Goal: Find specific page/section: Find specific page/section

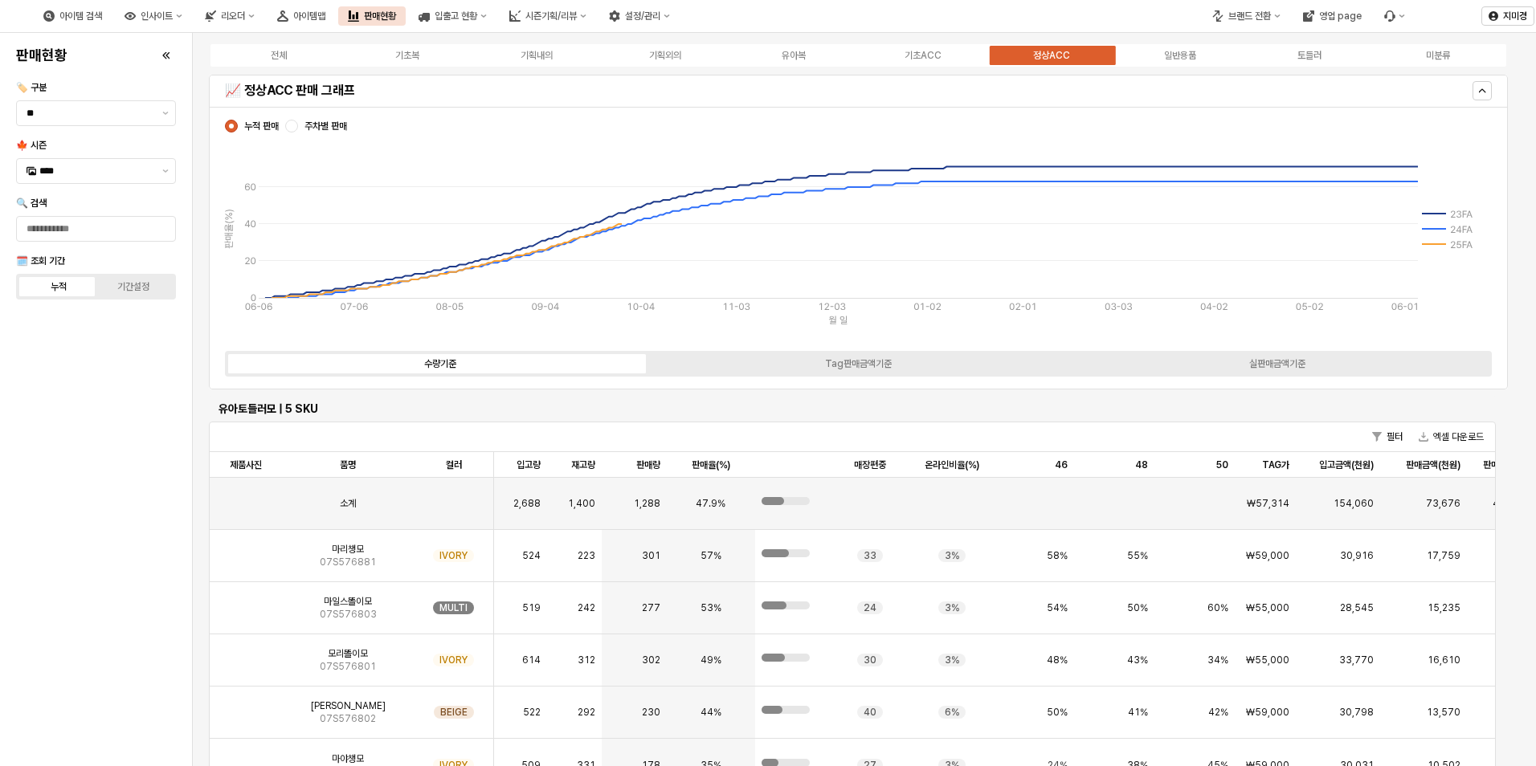
scroll to position [427, 0]
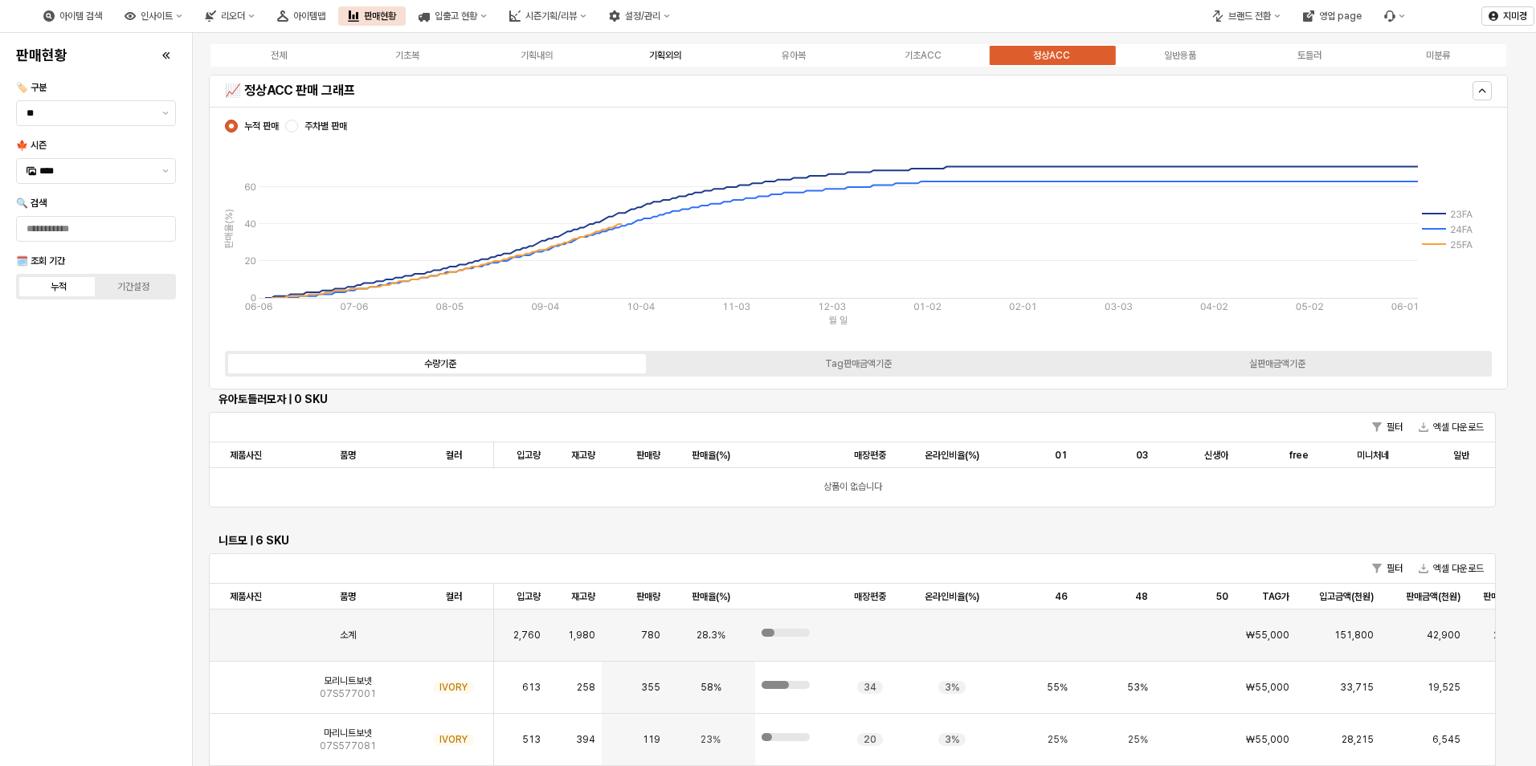
click at [684, 55] on label "기획외의" at bounding box center [665, 55] width 129 height 14
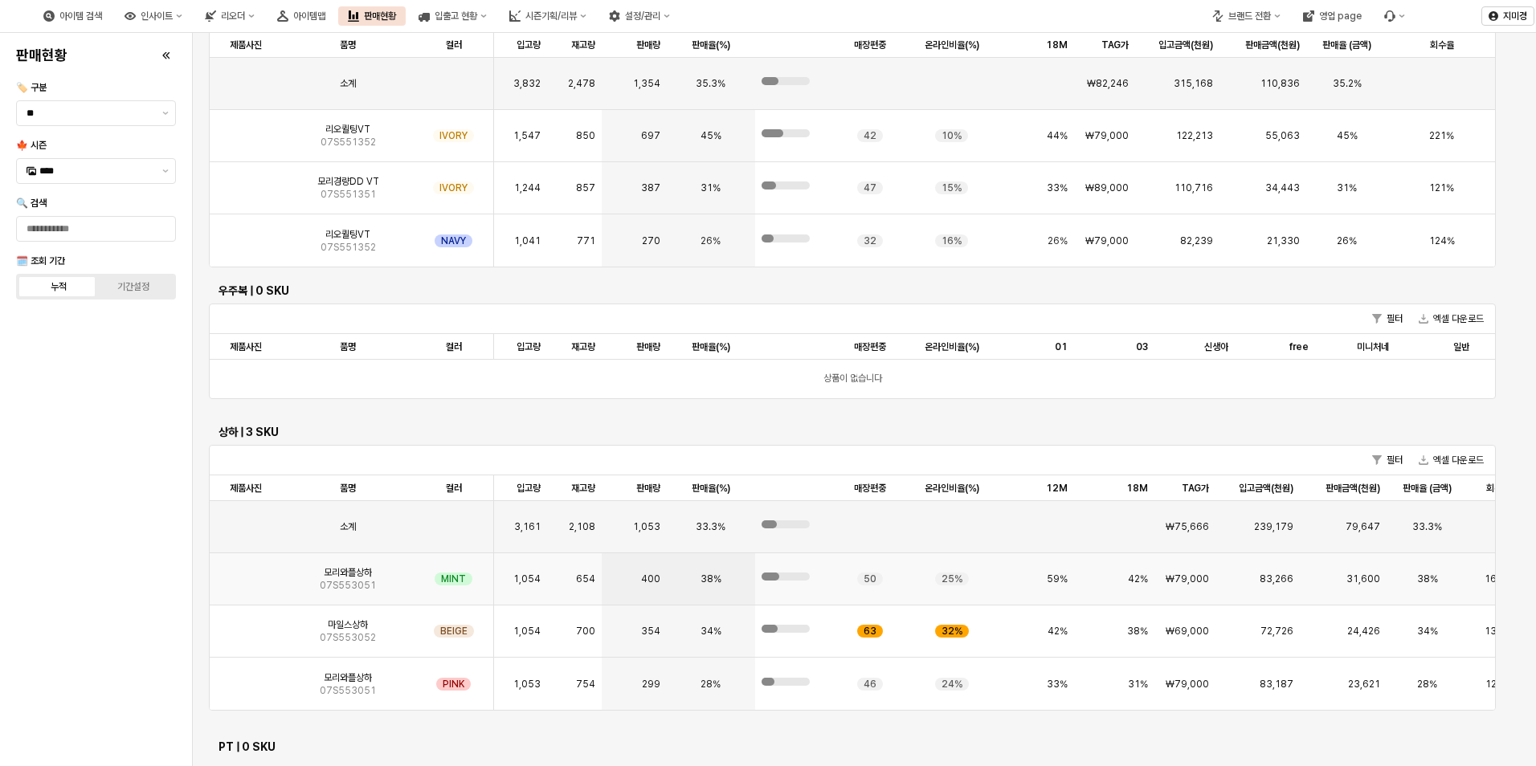
scroll to position [938, 0]
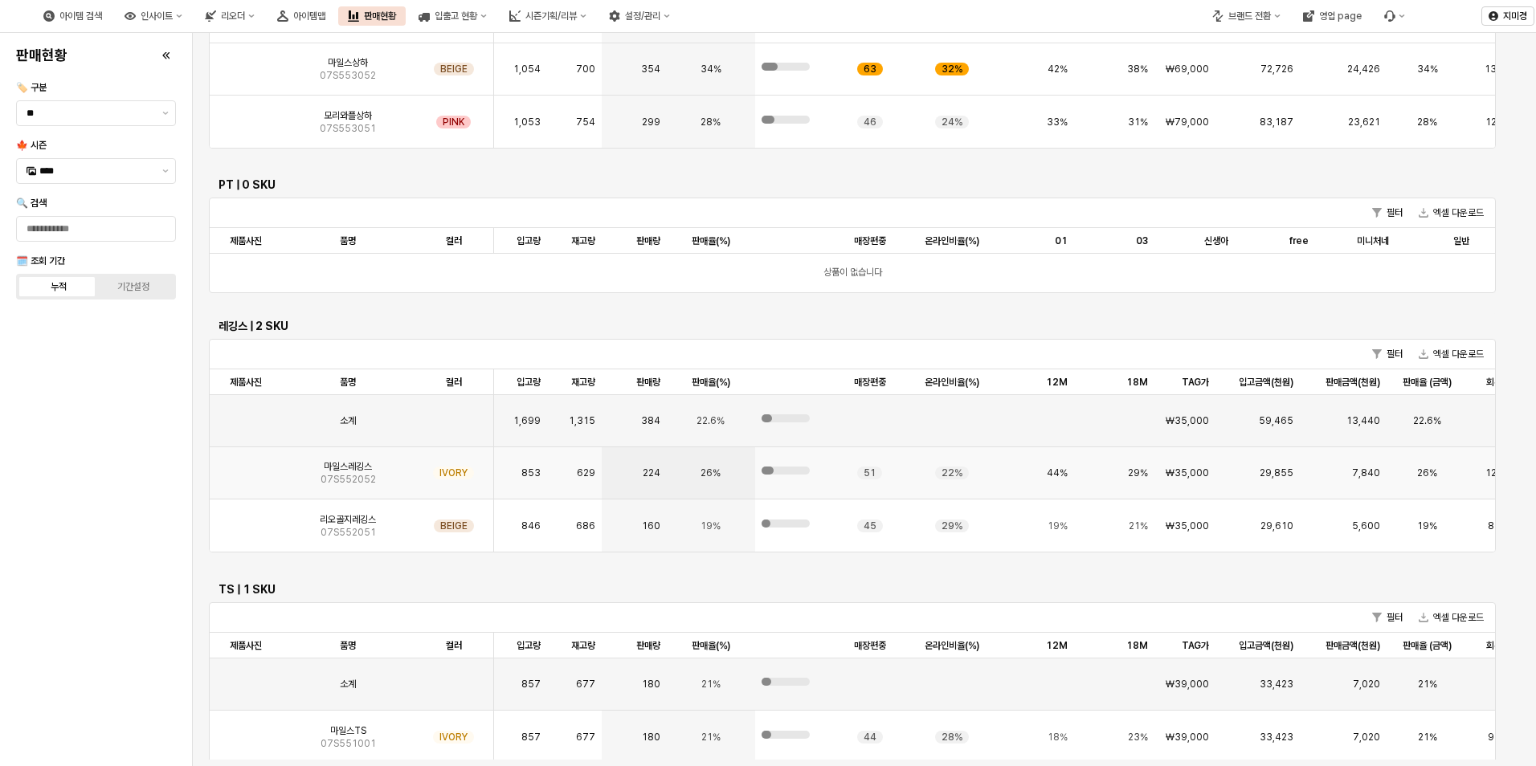
click at [246, 467] on img "App Frame" at bounding box center [246, 467] width 0 height 0
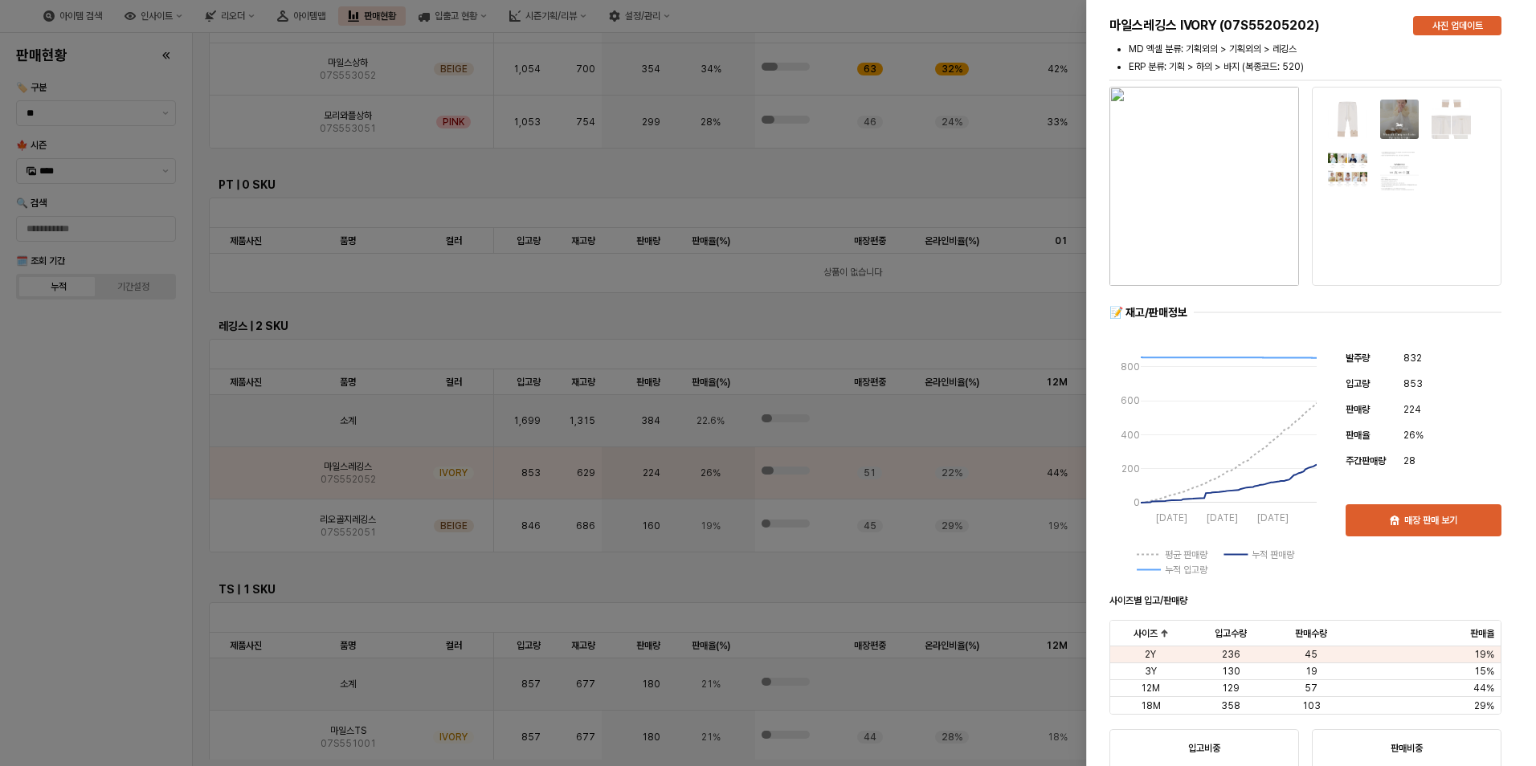
click at [234, 527] on div at bounding box center [768, 383] width 1536 height 766
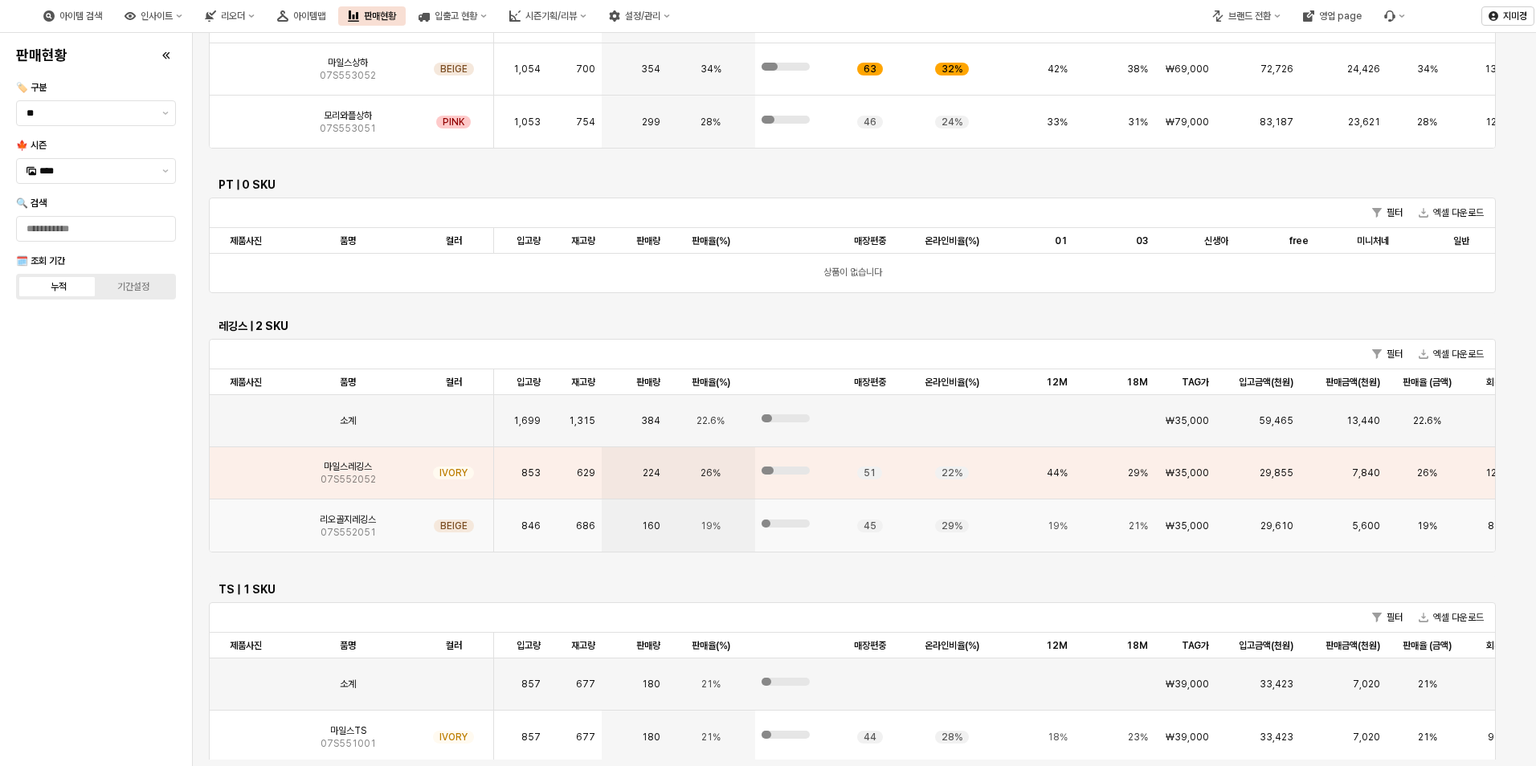
click at [246, 520] on img "App Frame" at bounding box center [246, 520] width 0 height 0
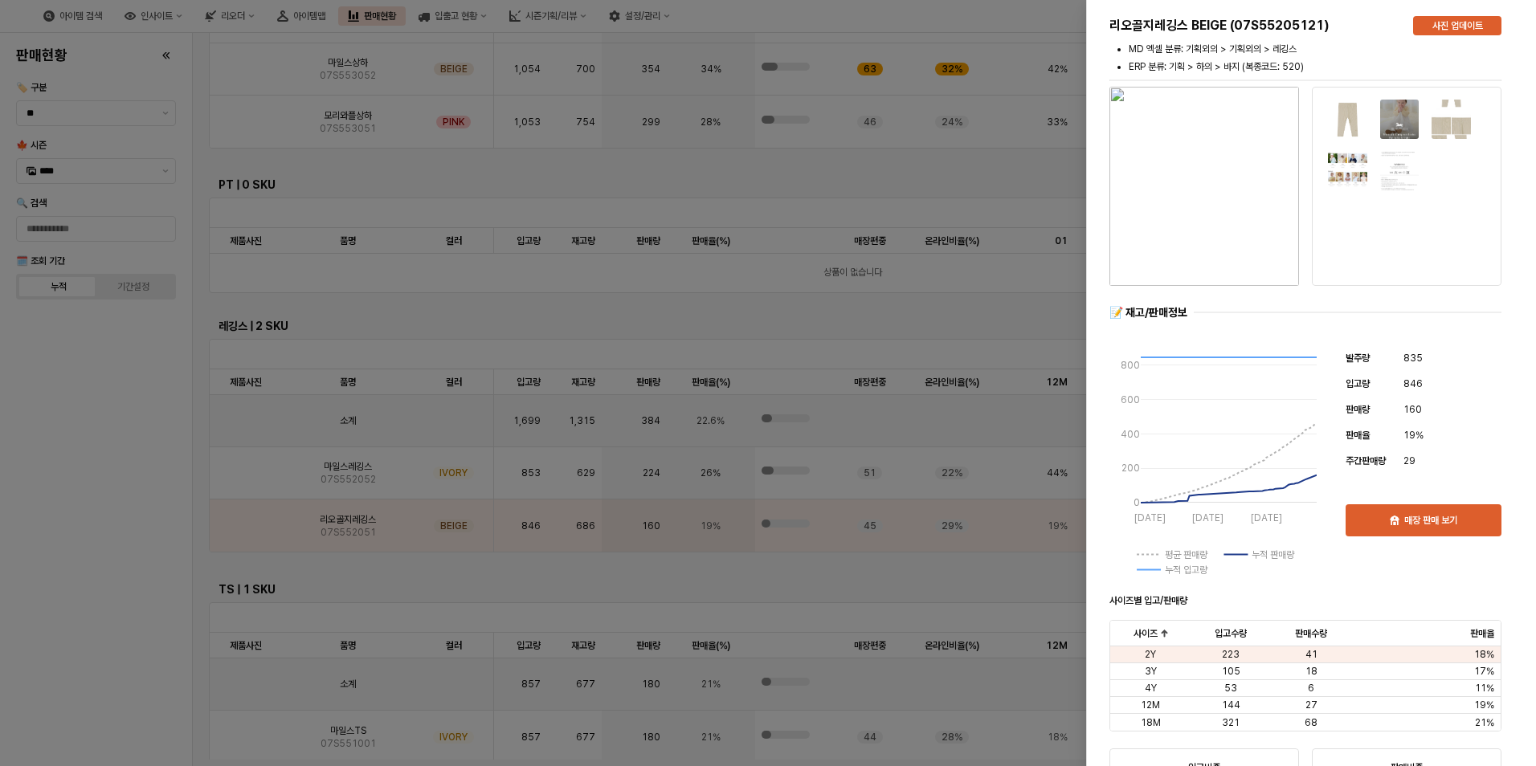
click at [97, 553] on div at bounding box center [768, 383] width 1536 height 766
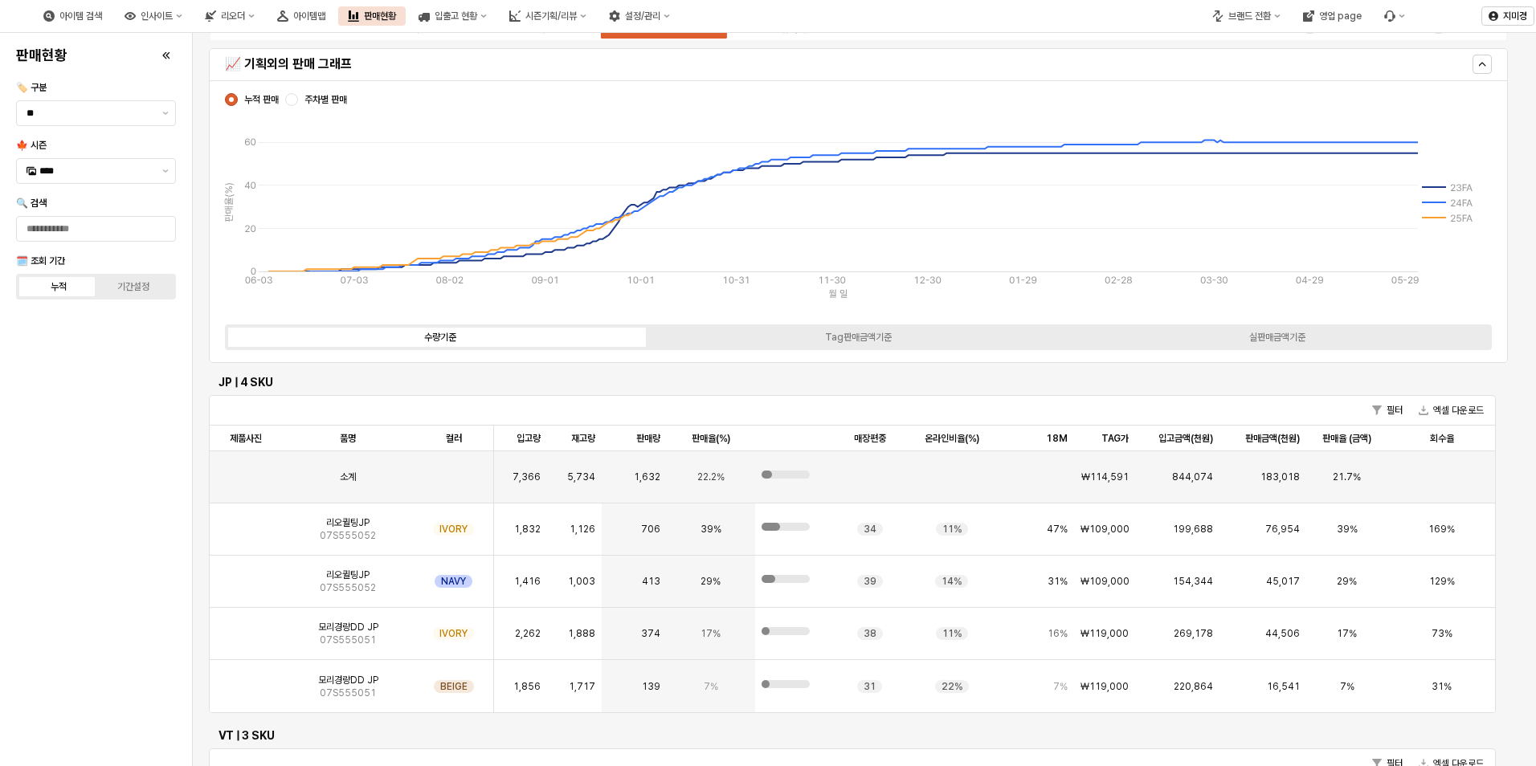
scroll to position [0, 0]
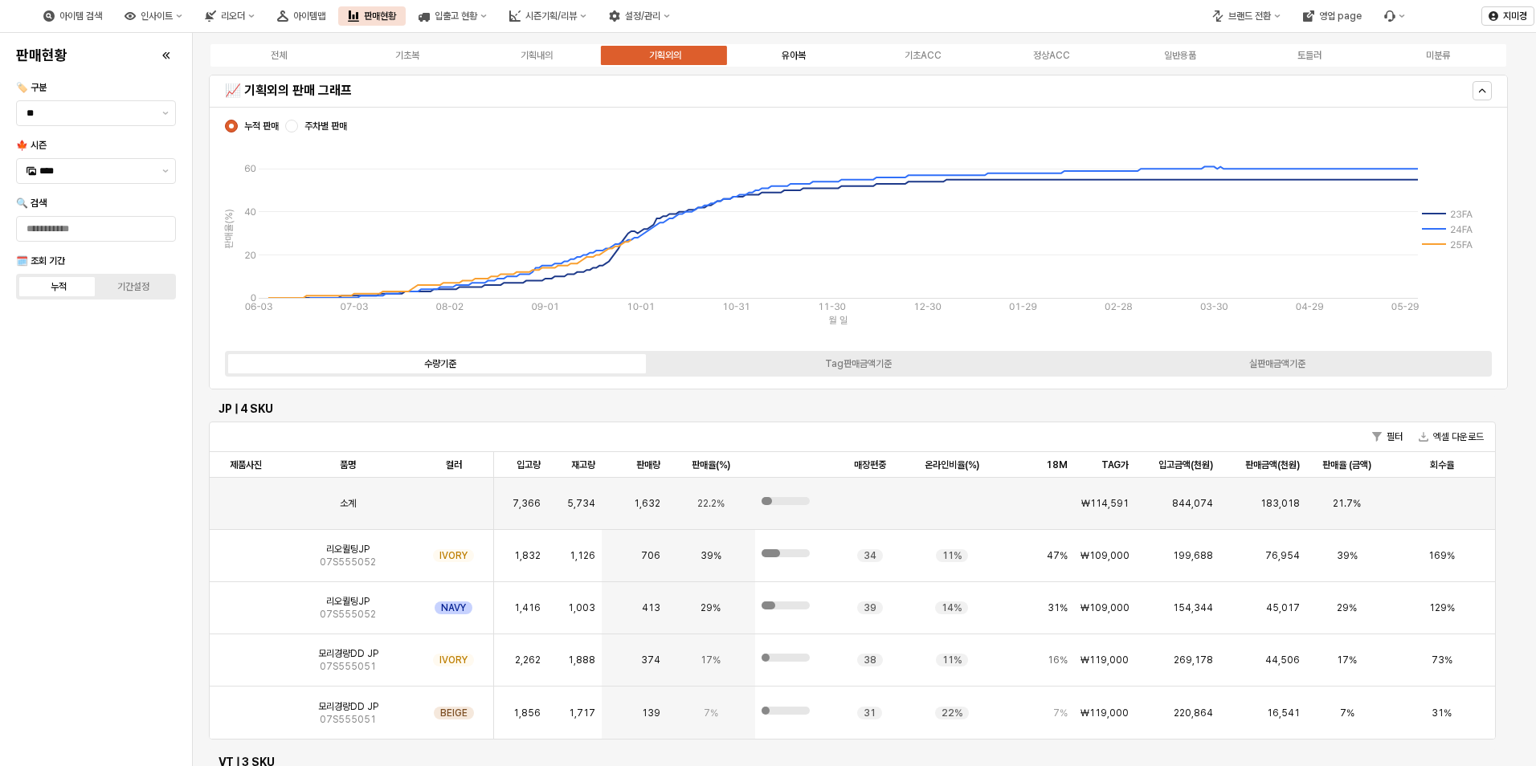
click at [786, 55] on div "유아복" at bounding box center [794, 55] width 24 height 11
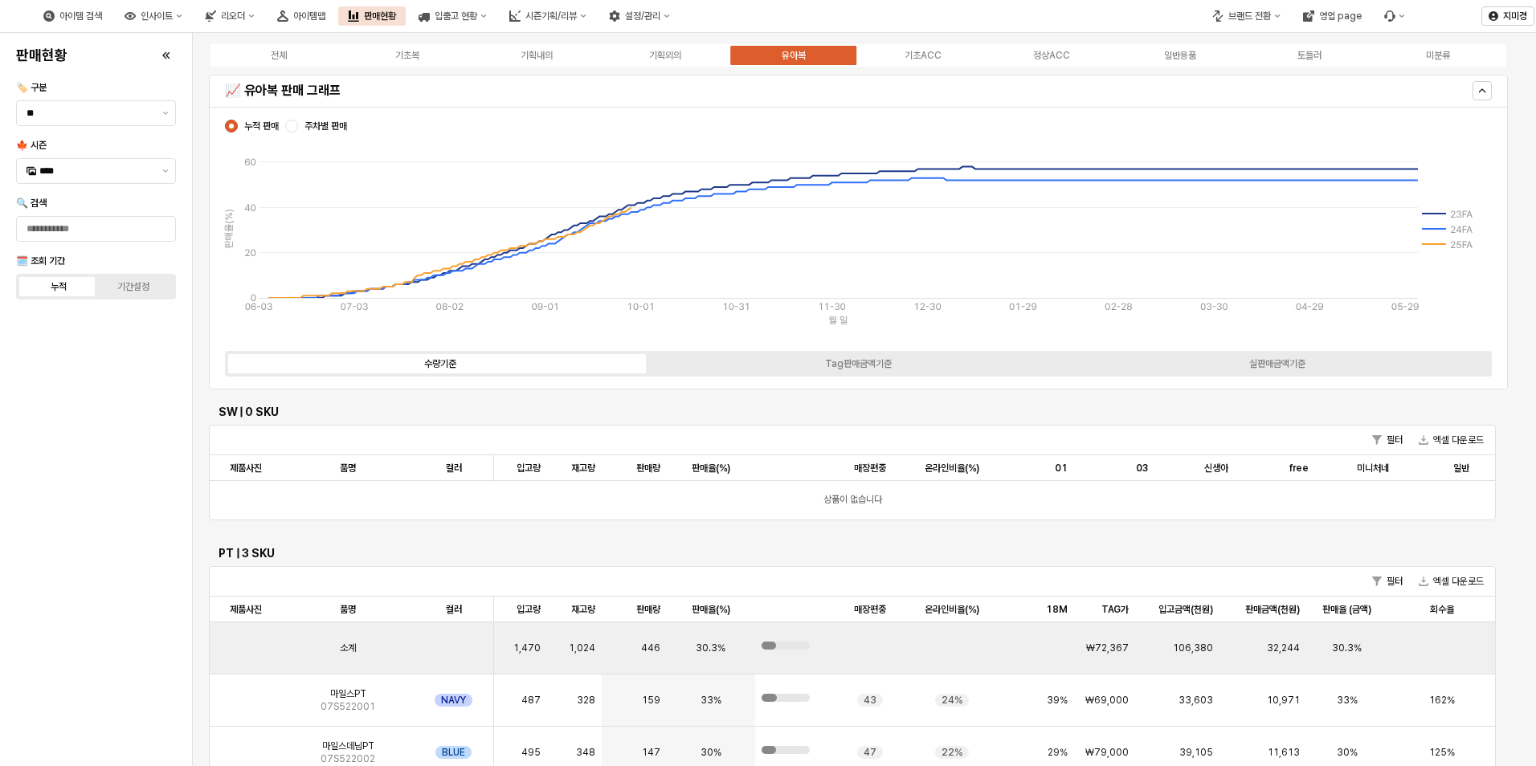
scroll to position [2249, 0]
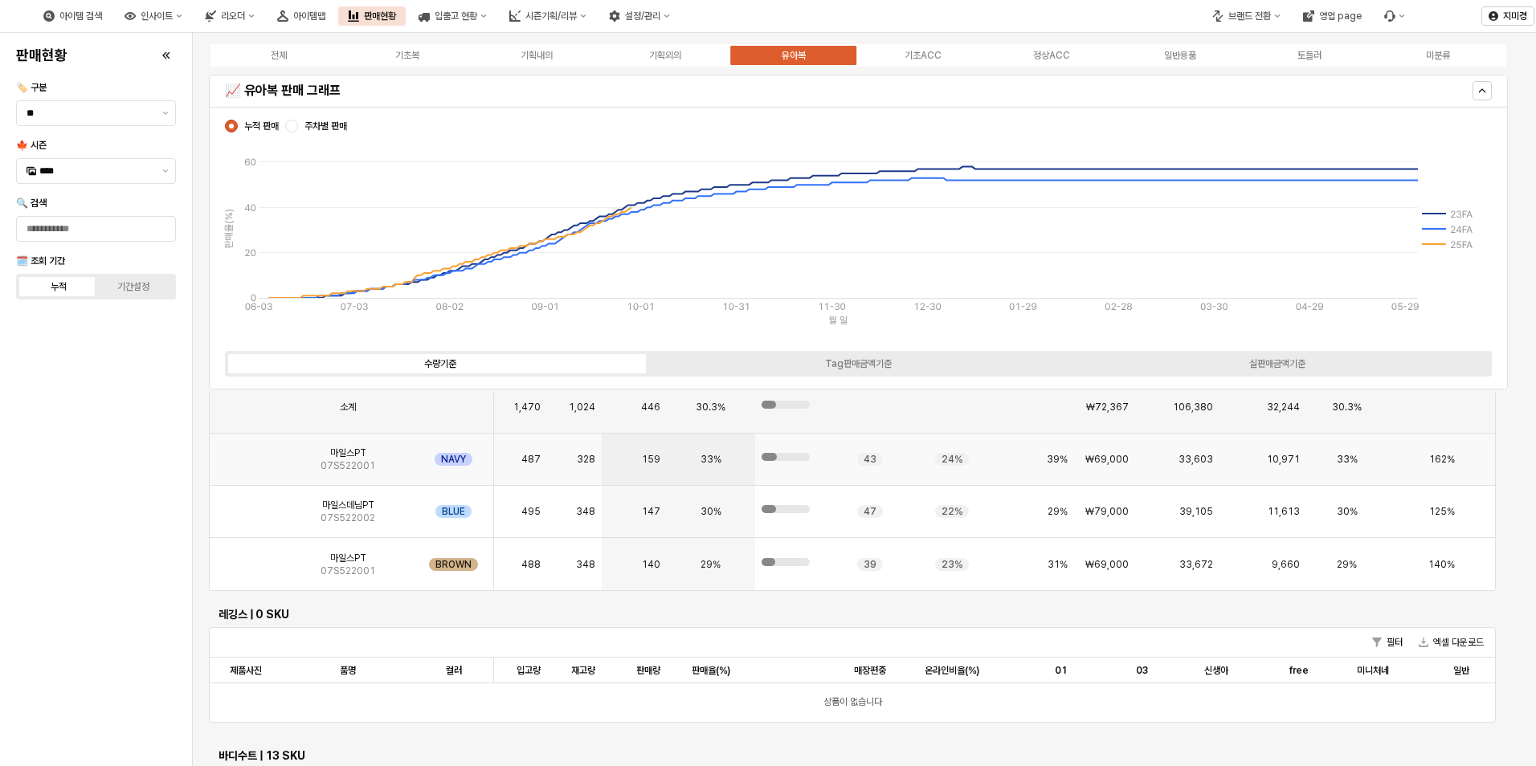
click at [246, 453] on img "App Frame" at bounding box center [246, 453] width 0 height 0
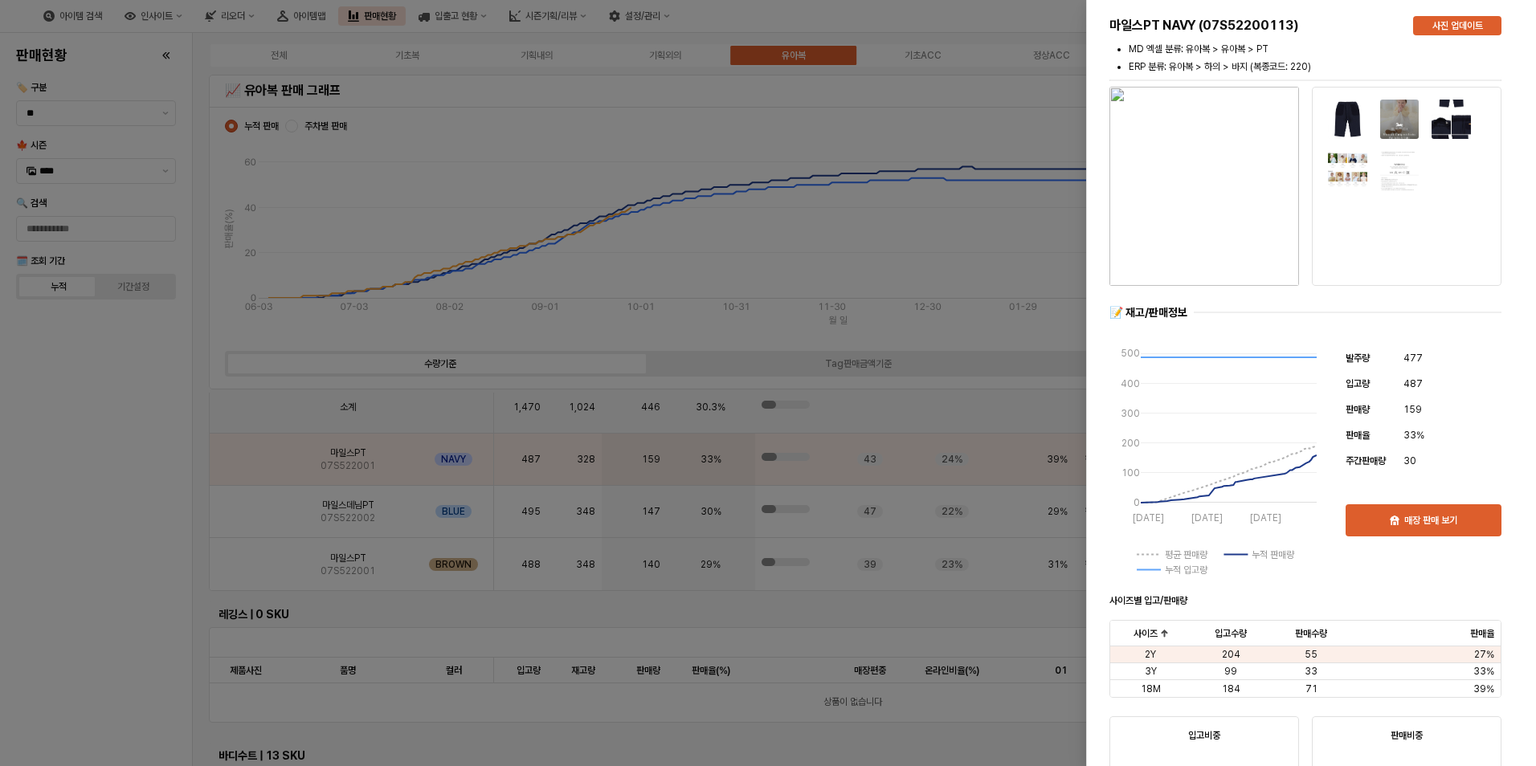
click at [81, 564] on div at bounding box center [768, 383] width 1536 height 766
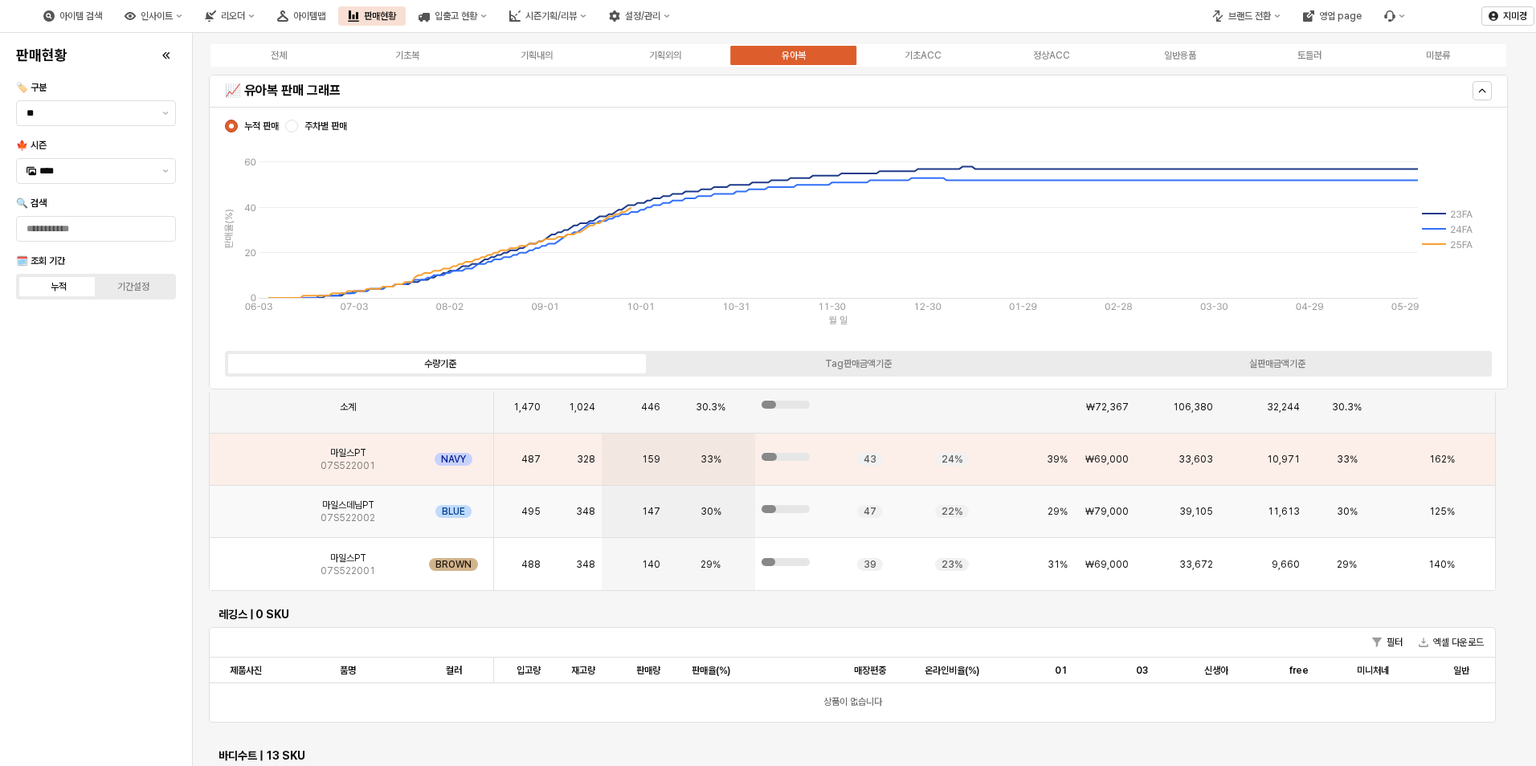
click at [246, 505] on img "App Frame" at bounding box center [246, 505] width 0 height 0
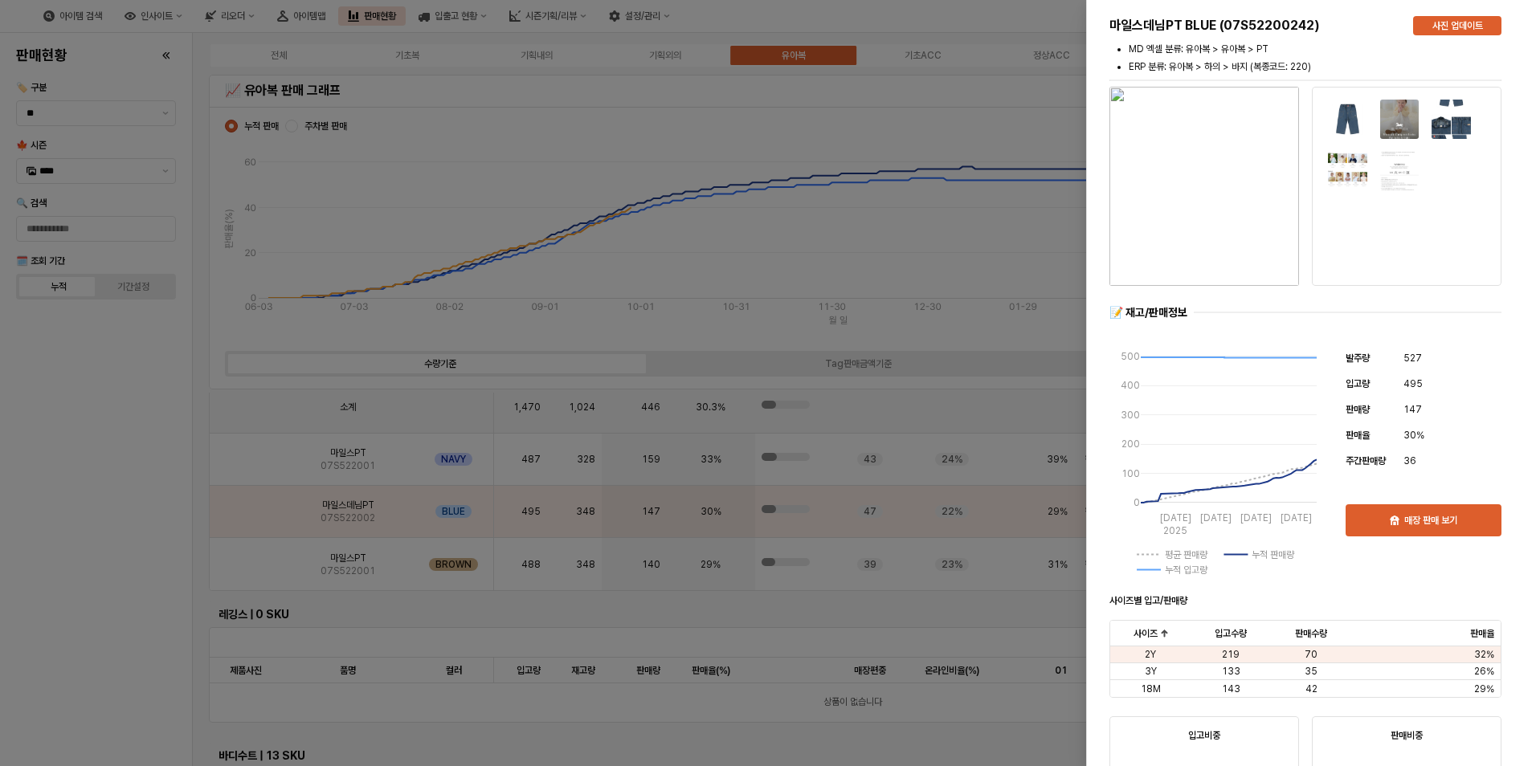
click at [87, 584] on div at bounding box center [768, 383] width 1536 height 766
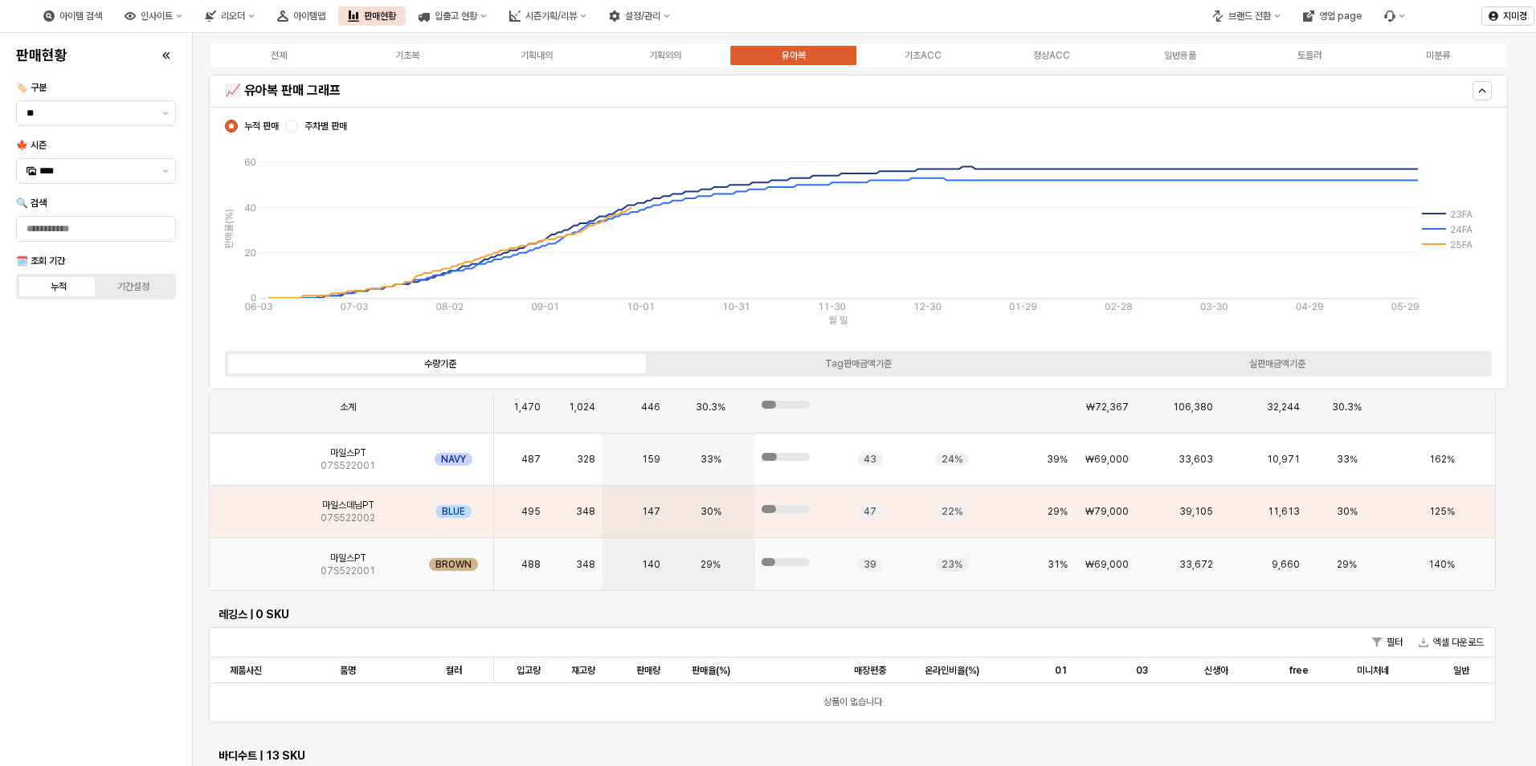
click at [246, 558] on img "App Frame" at bounding box center [246, 558] width 0 height 0
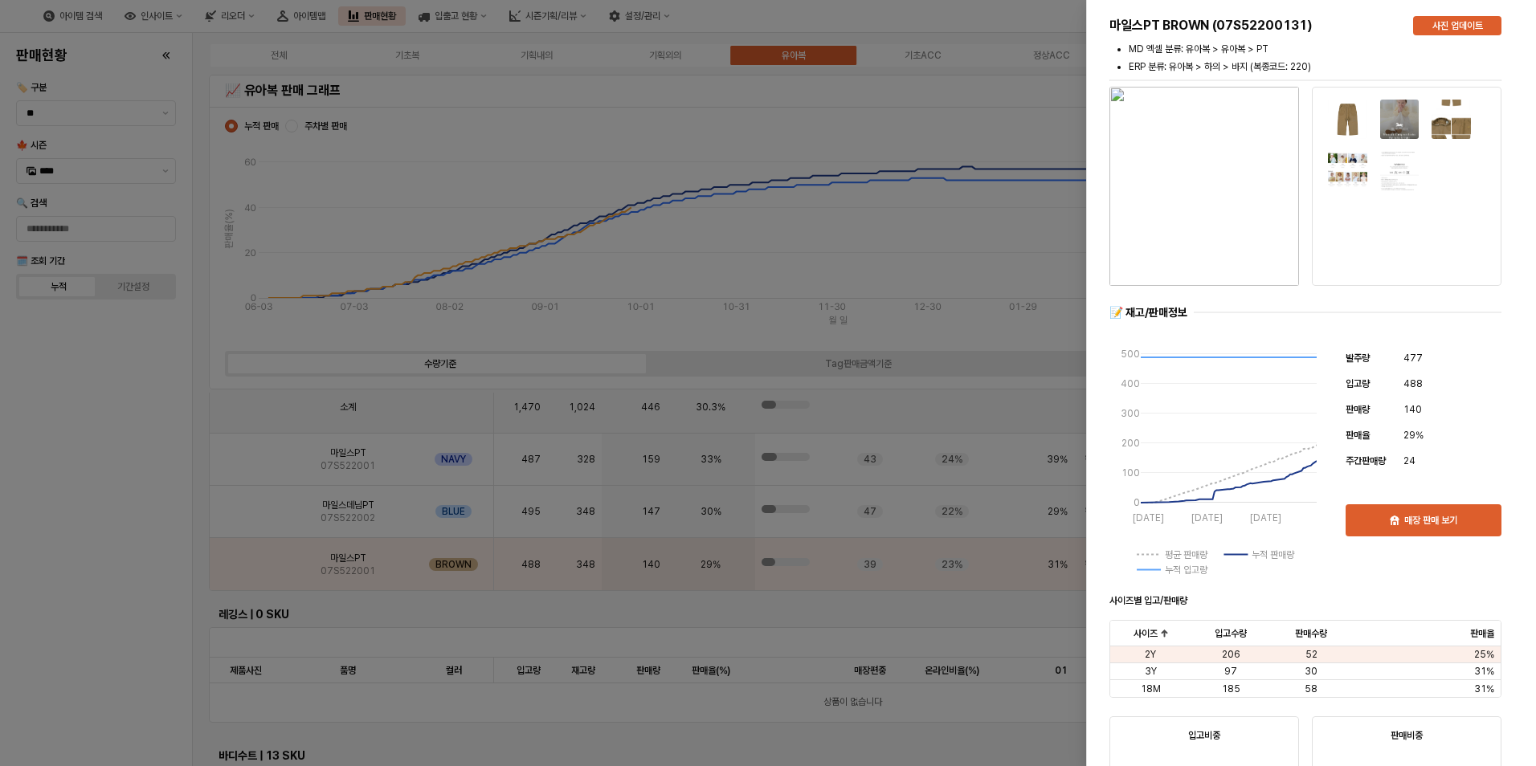
click at [112, 607] on div at bounding box center [768, 383] width 1536 height 766
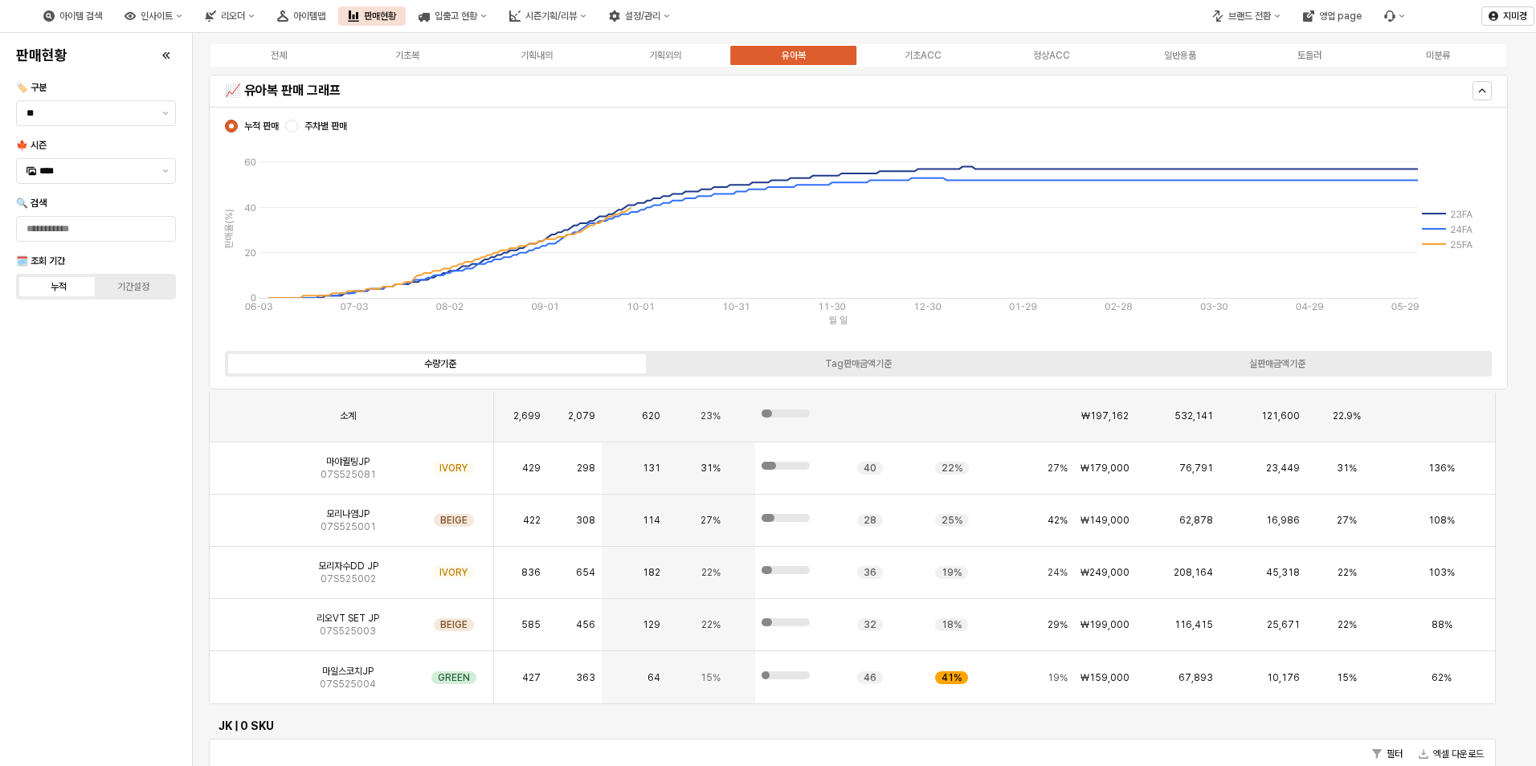
scroll to position [80, 0]
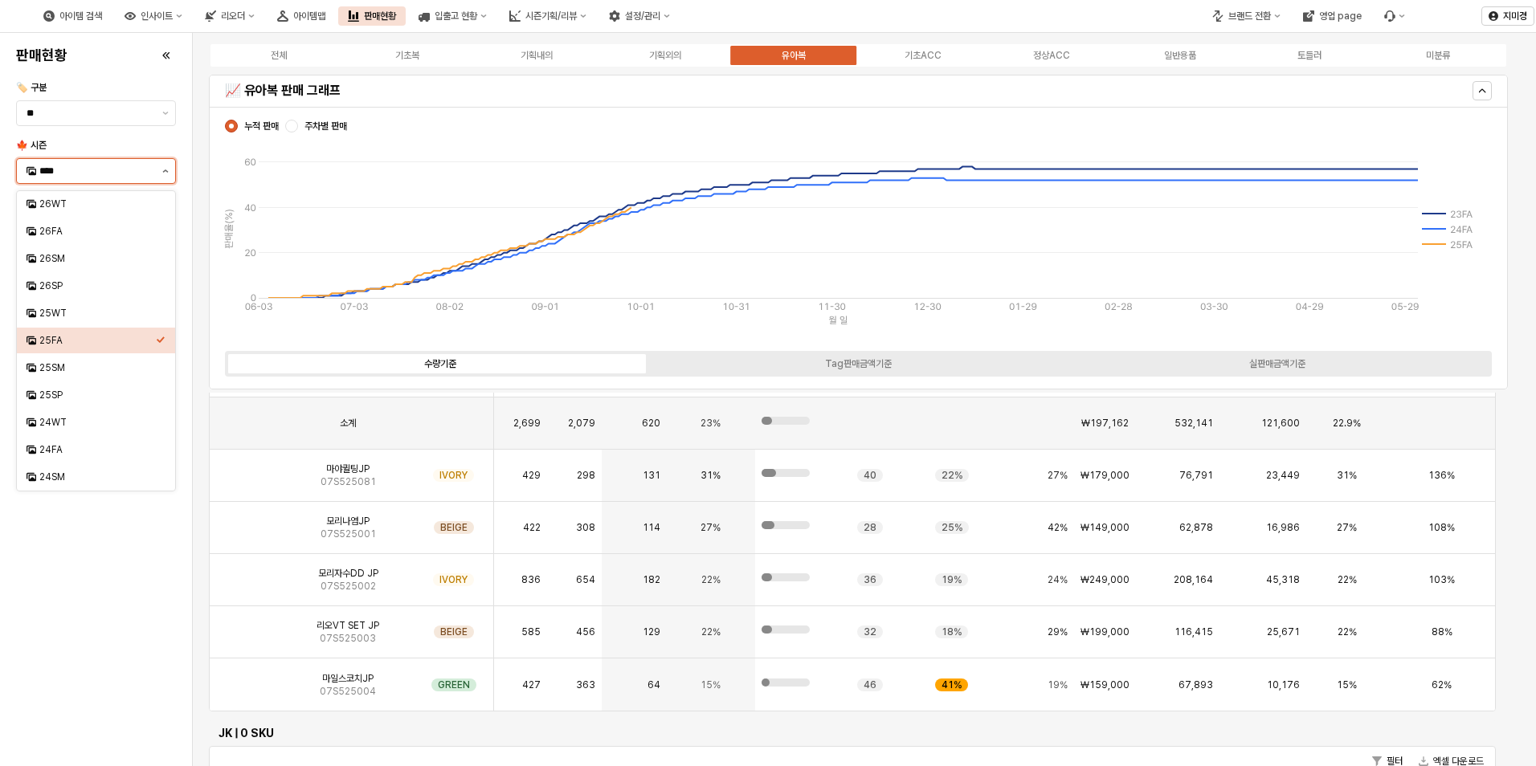
click at [159, 169] on button "제안 사항 표시" at bounding box center [165, 171] width 19 height 24
click at [91, 316] on div "25WT" at bounding box center [97, 313] width 116 height 13
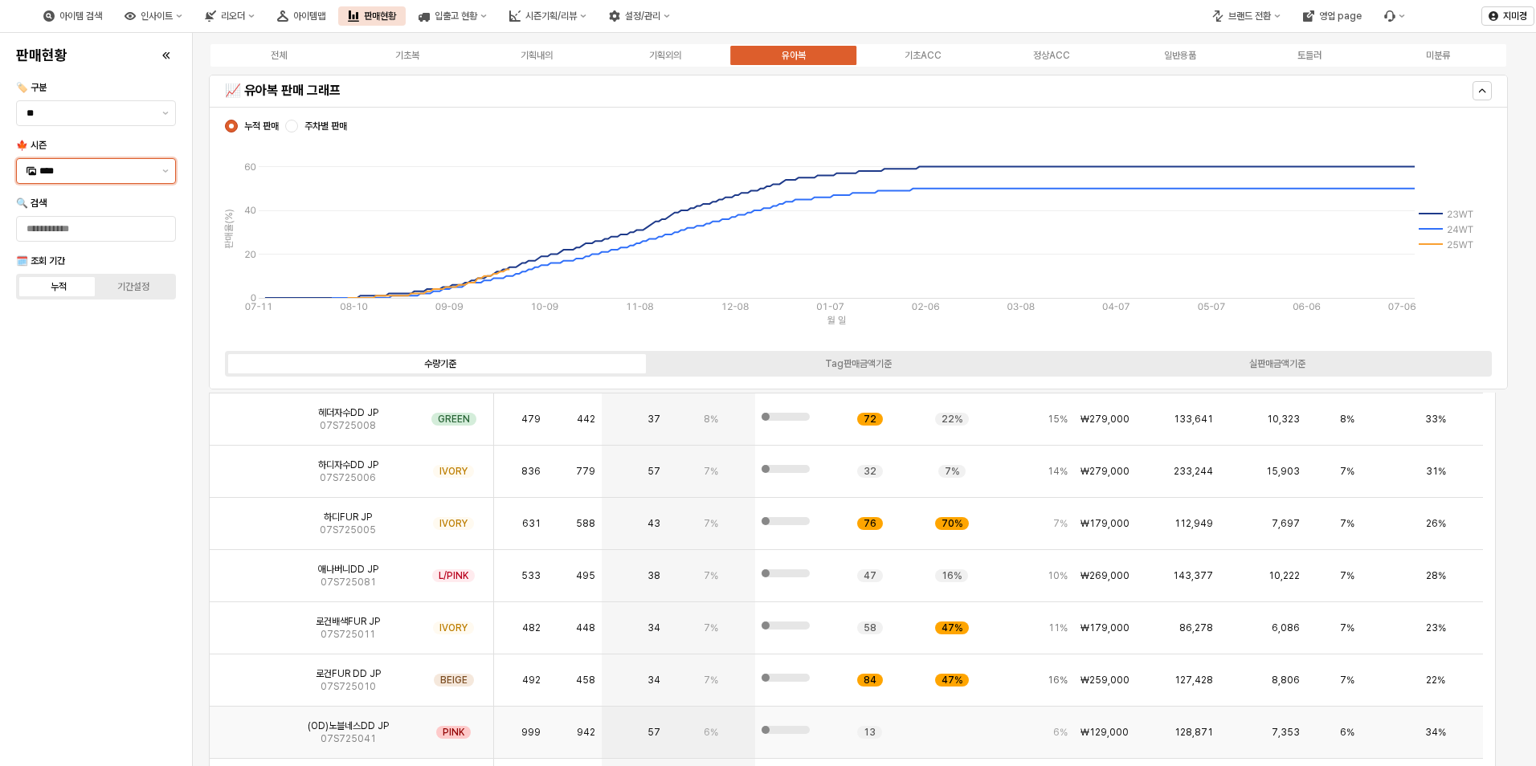
scroll to position [0, 0]
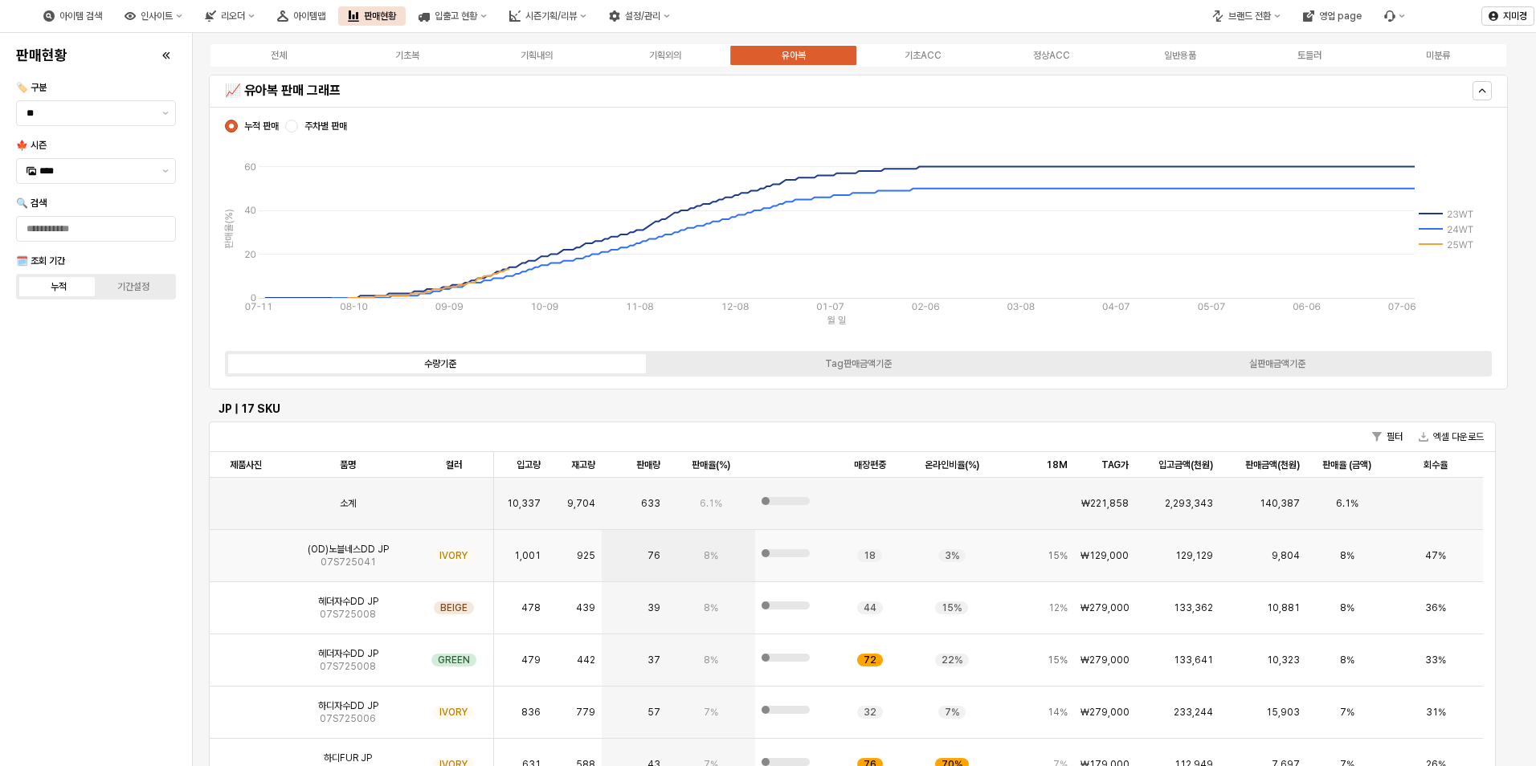
click at [246, 549] on img "App Frame" at bounding box center [246, 549] width 0 height 0
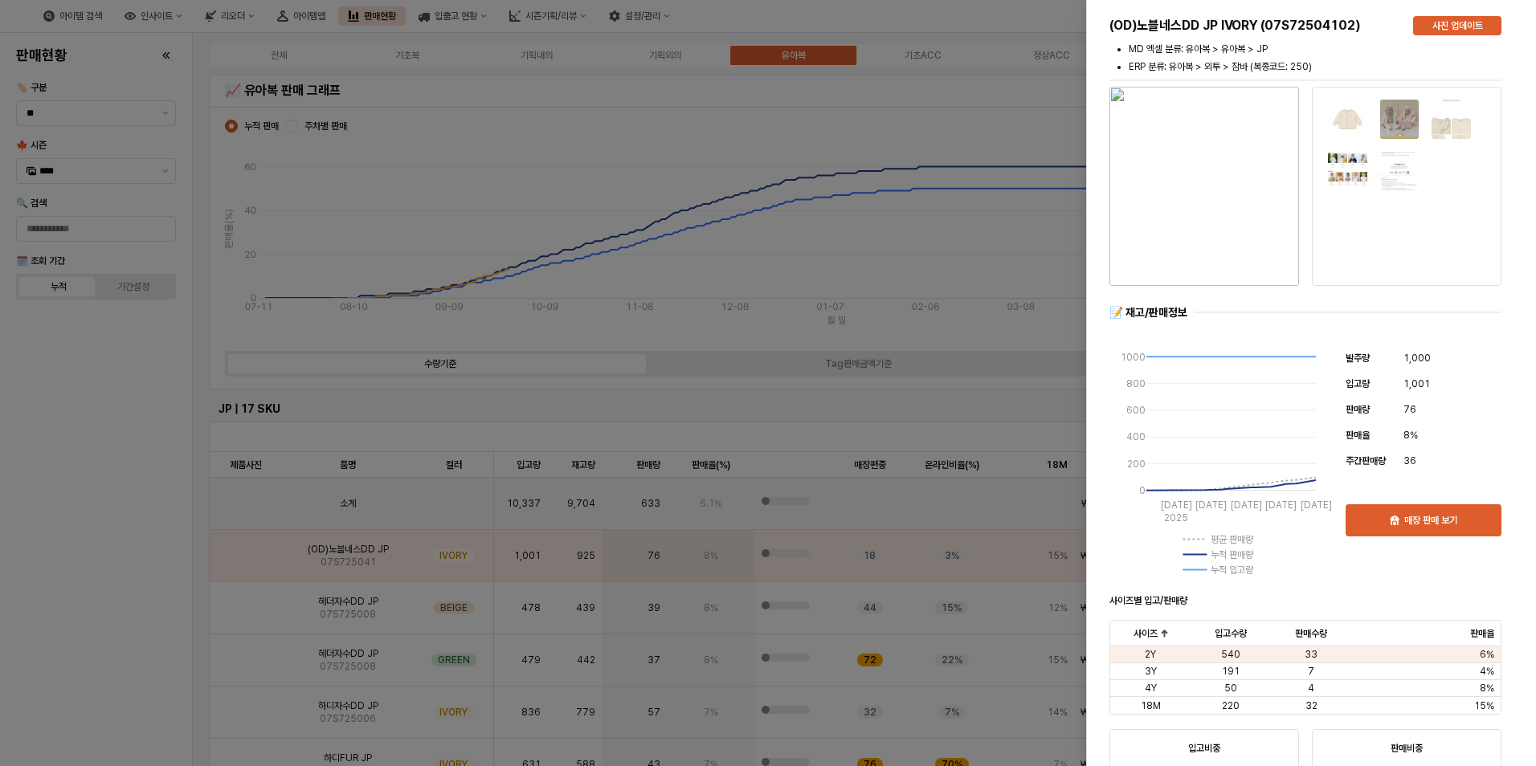
click at [1213, 206] on img "button" at bounding box center [1204, 186] width 190 height 199
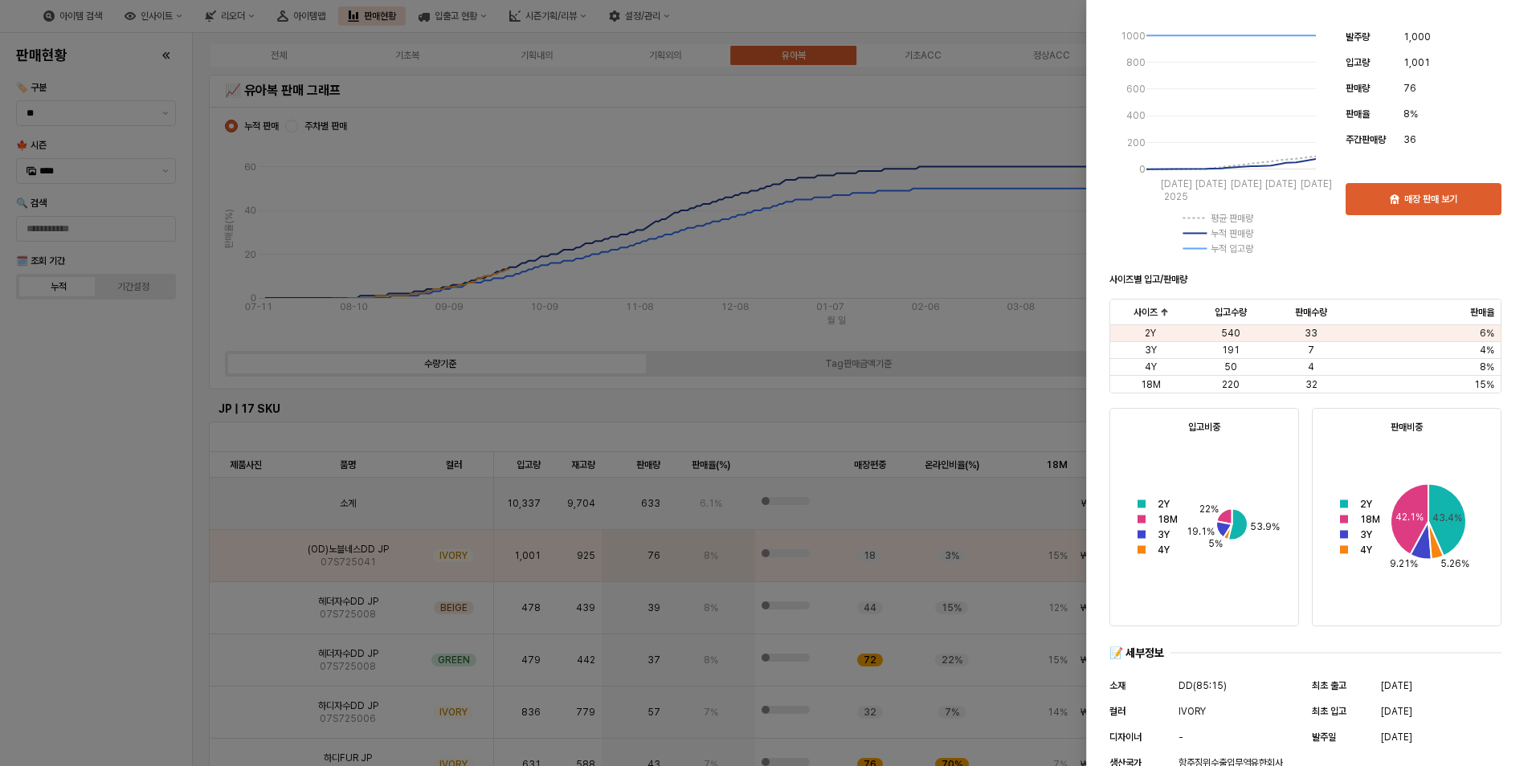
click at [115, 559] on div at bounding box center [768, 383] width 1536 height 766
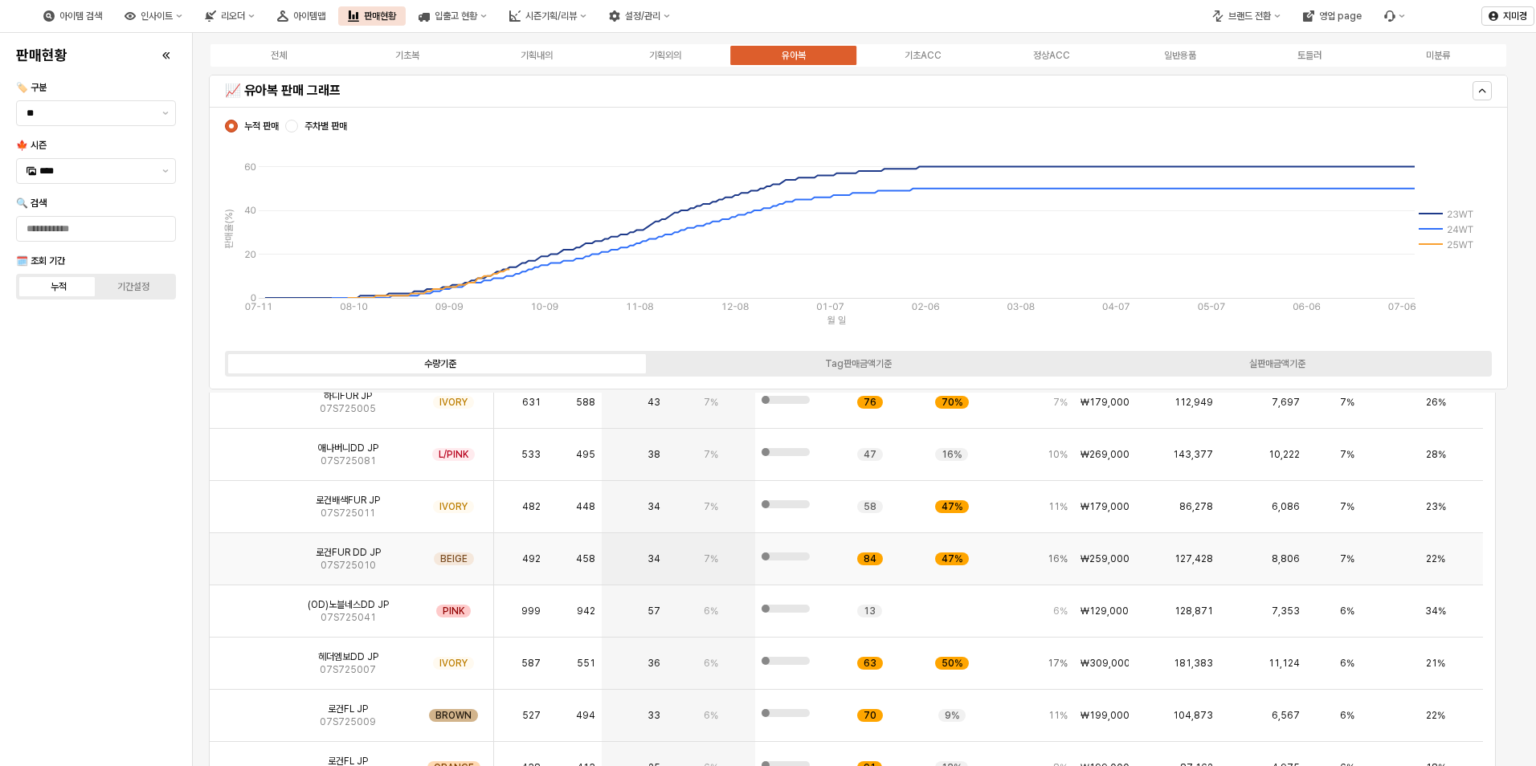
scroll to position [161, 0]
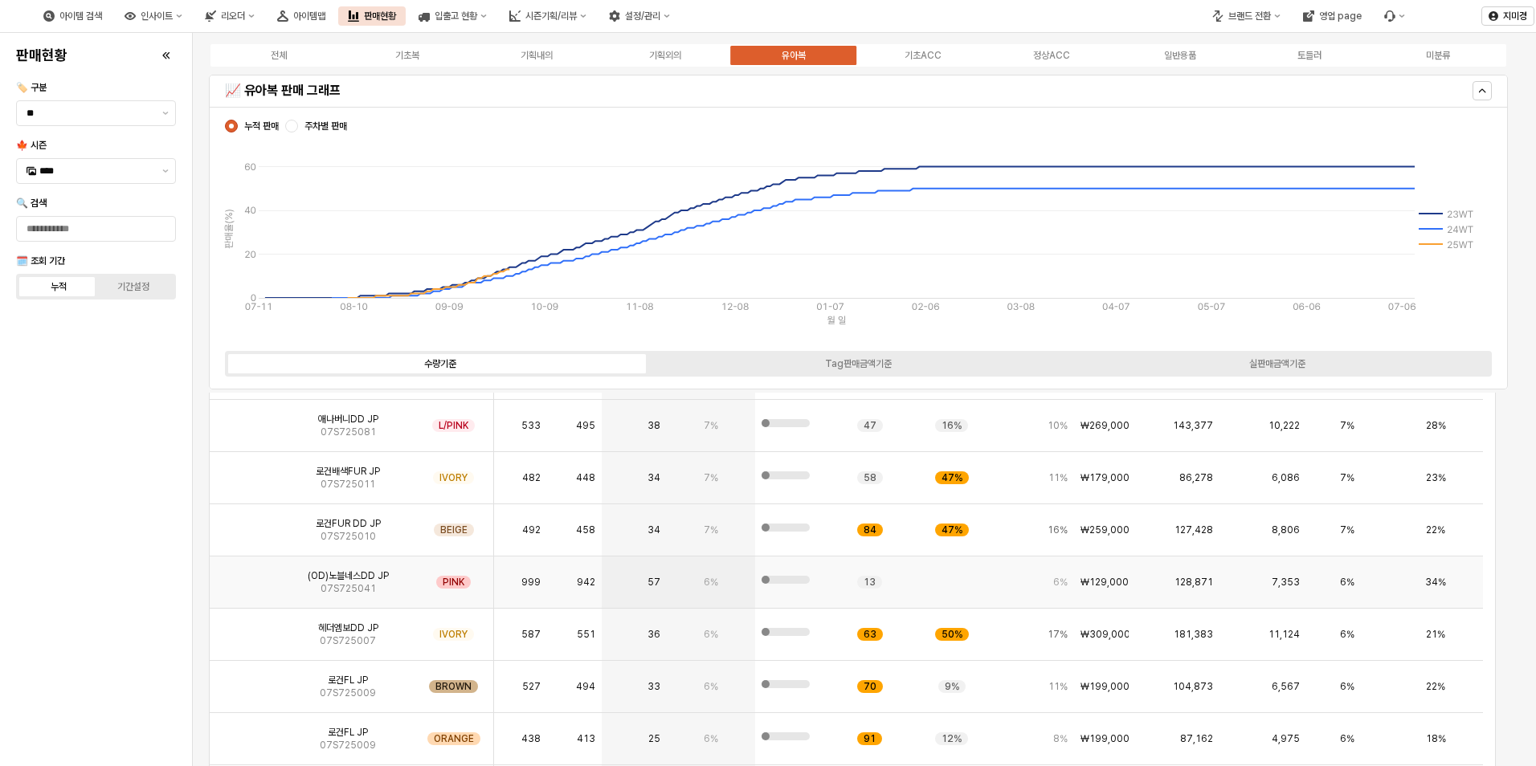
click at [246, 576] on img "App Frame" at bounding box center [246, 576] width 0 height 0
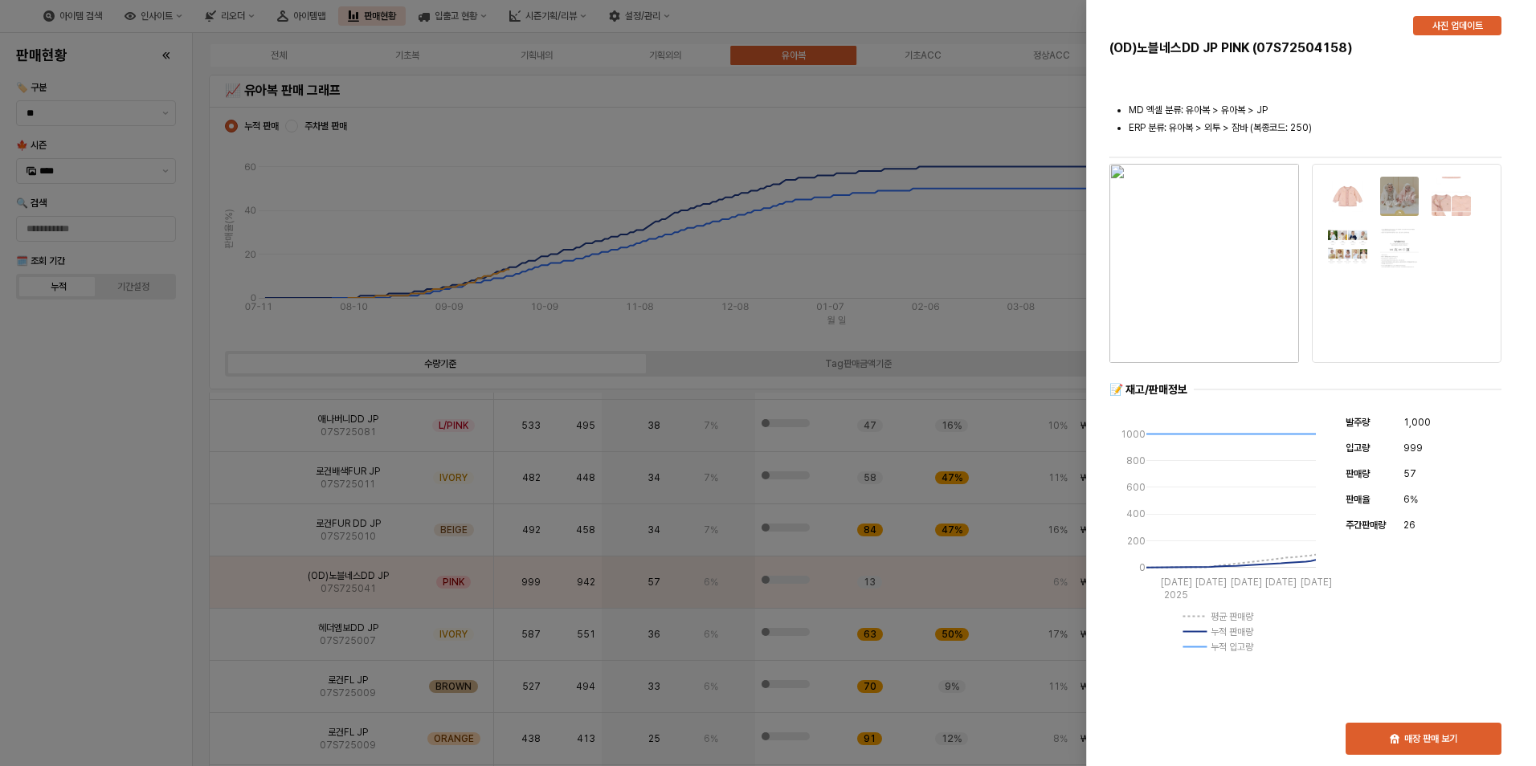
click at [1217, 273] on img "button" at bounding box center [1204, 263] width 190 height 199
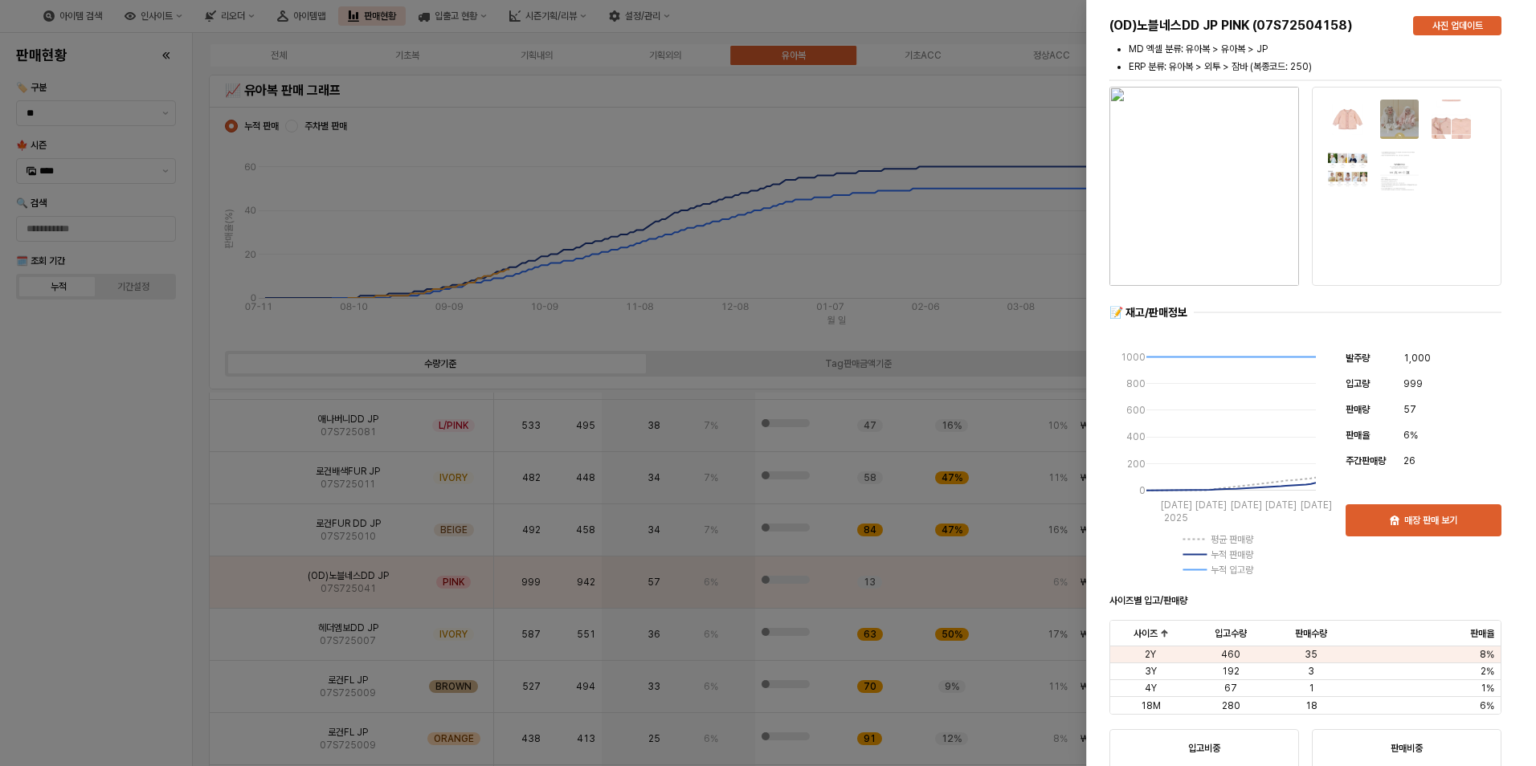
click at [96, 521] on div at bounding box center [768, 383] width 1536 height 766
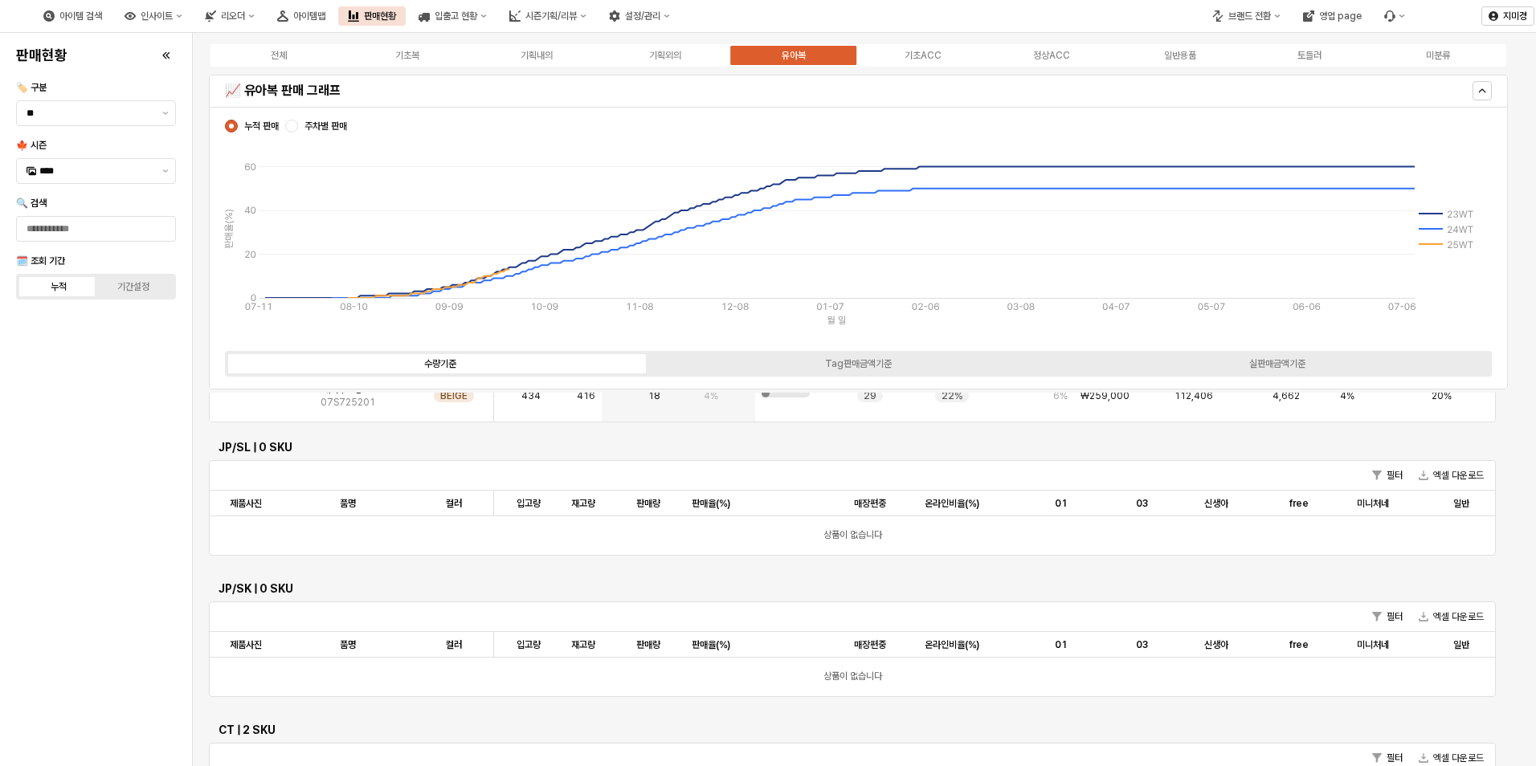
scroll to position [1366, 0]
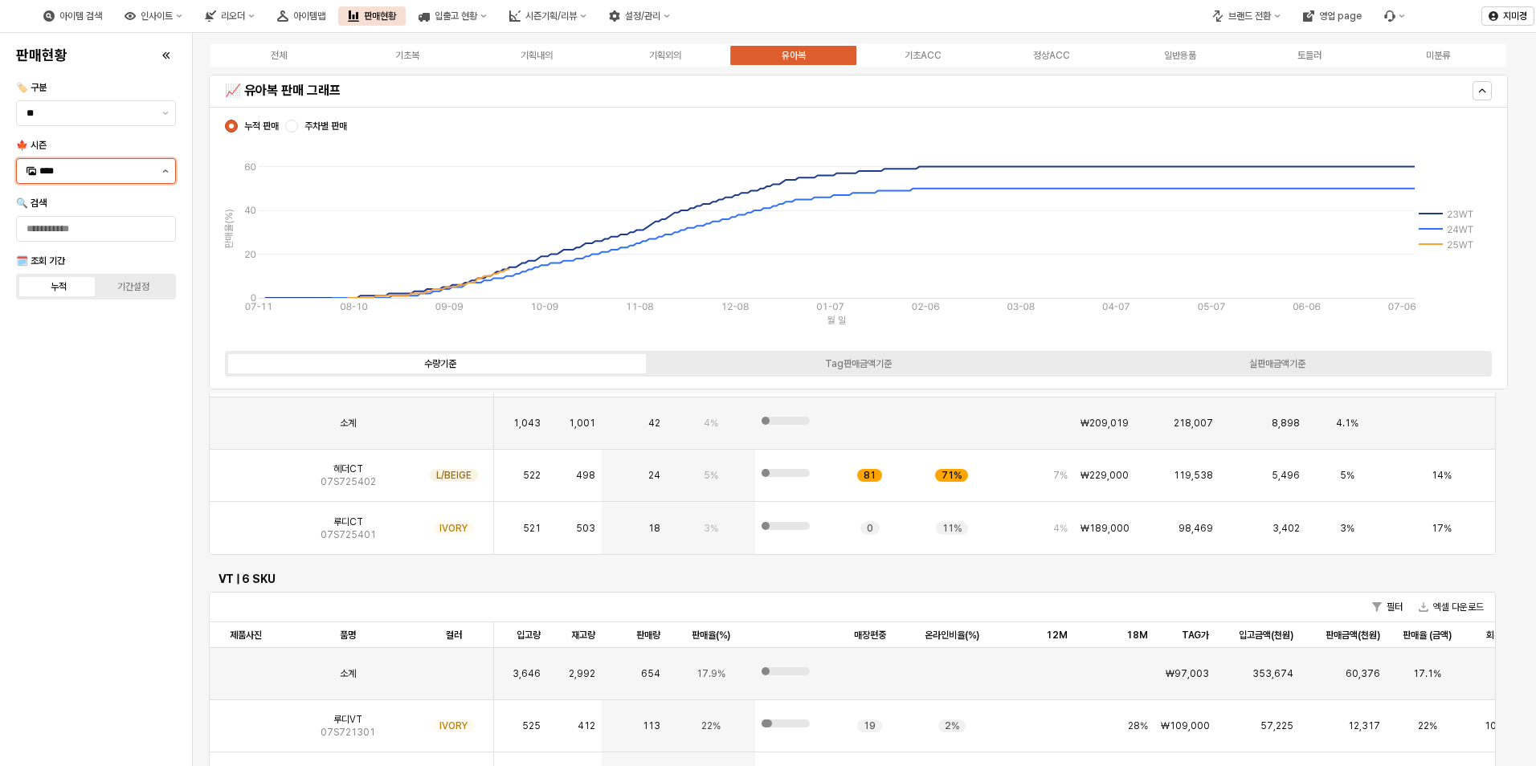
click at [159, 171] on button "제안 사항 표시" at bounding box center [165, 171] width 19 height 24
click at [72, 344] on div "25FA" at bounding box center [97, 340] width 116 height 13
type input "****"
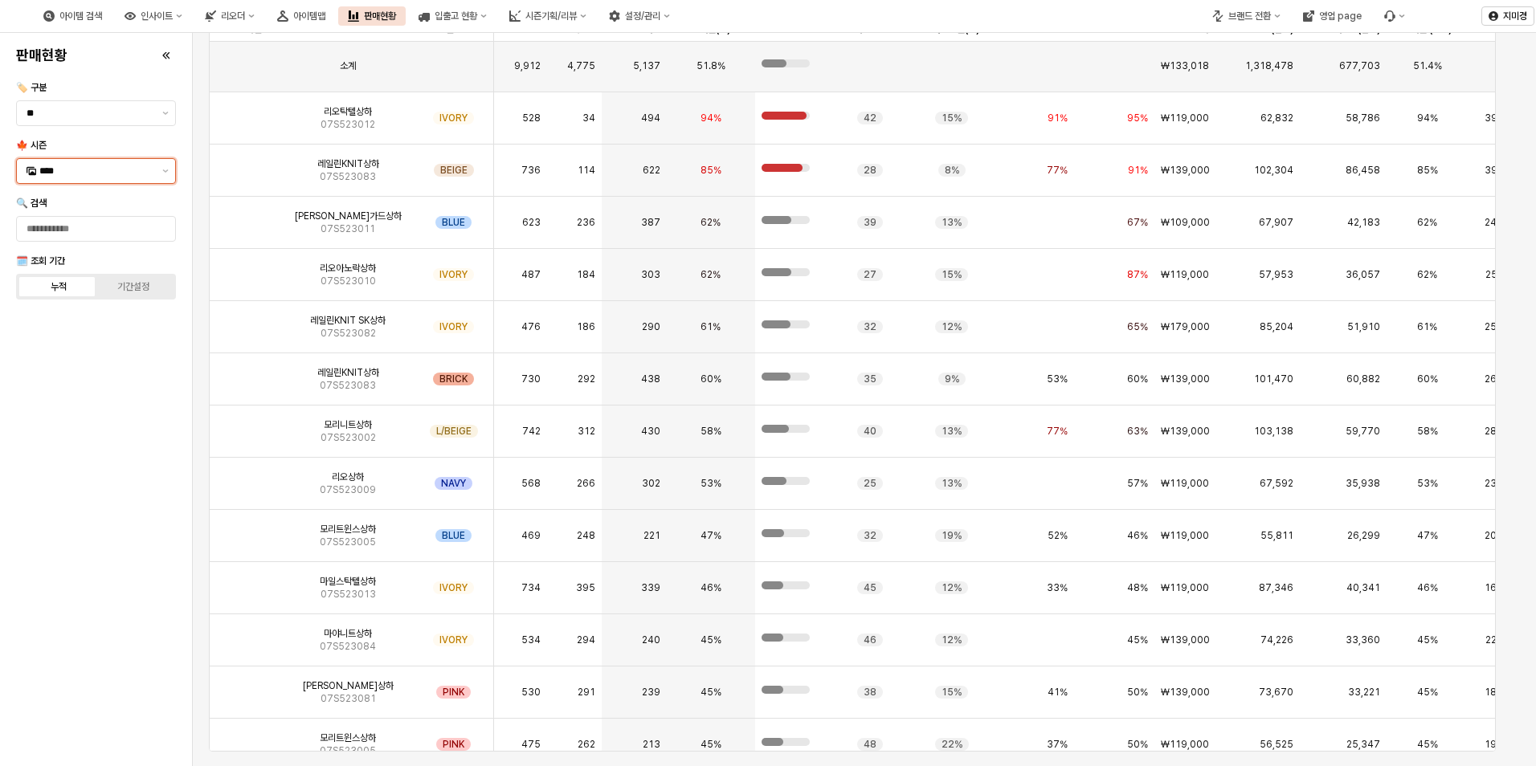
scroll to position [0, 0]
click at [246, 374] on img "App Frame" at bounding box center [246, 374] width 0 height 0
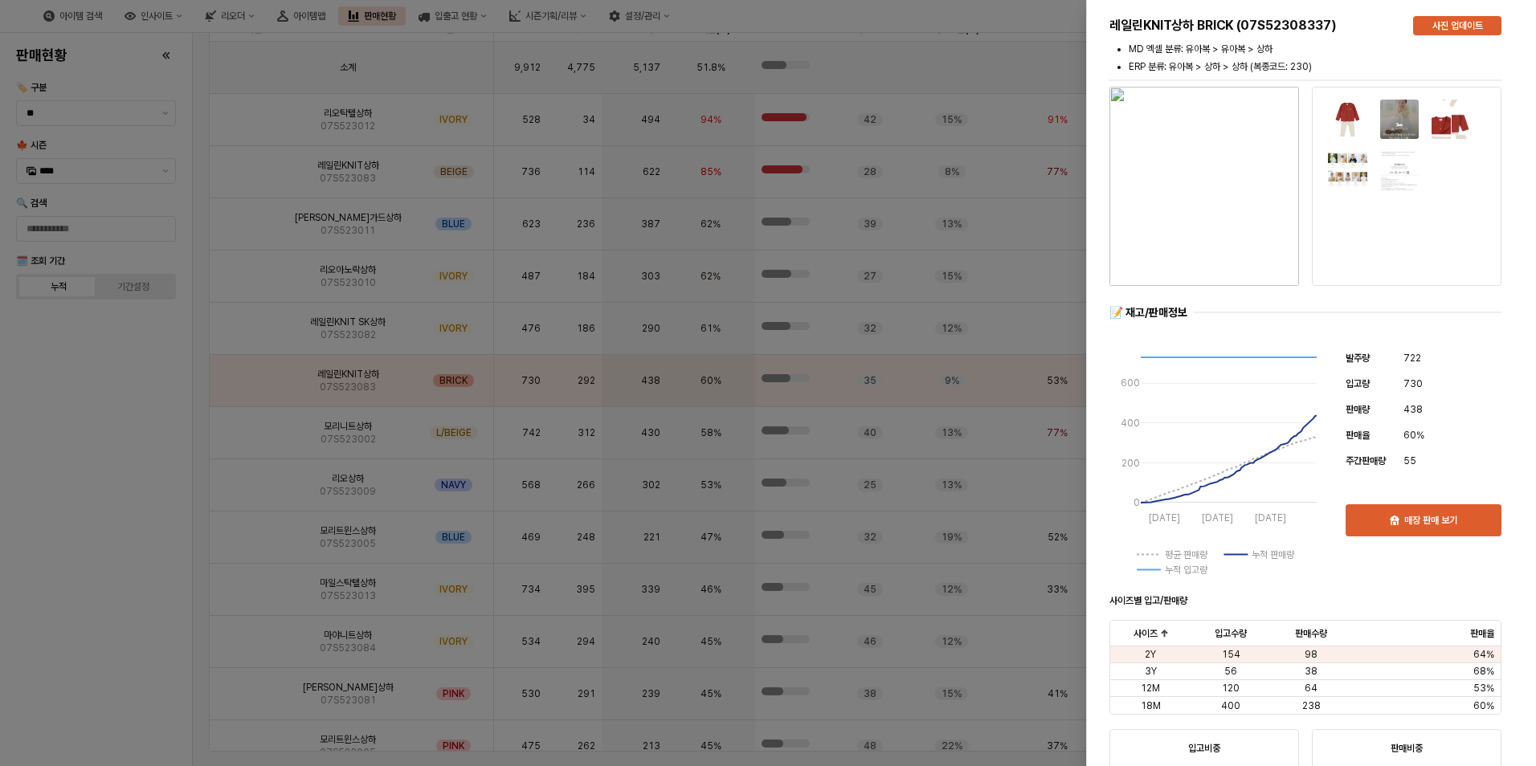
click at [140, 487] on div at bounding box center [768, 383] width 1536 height 766
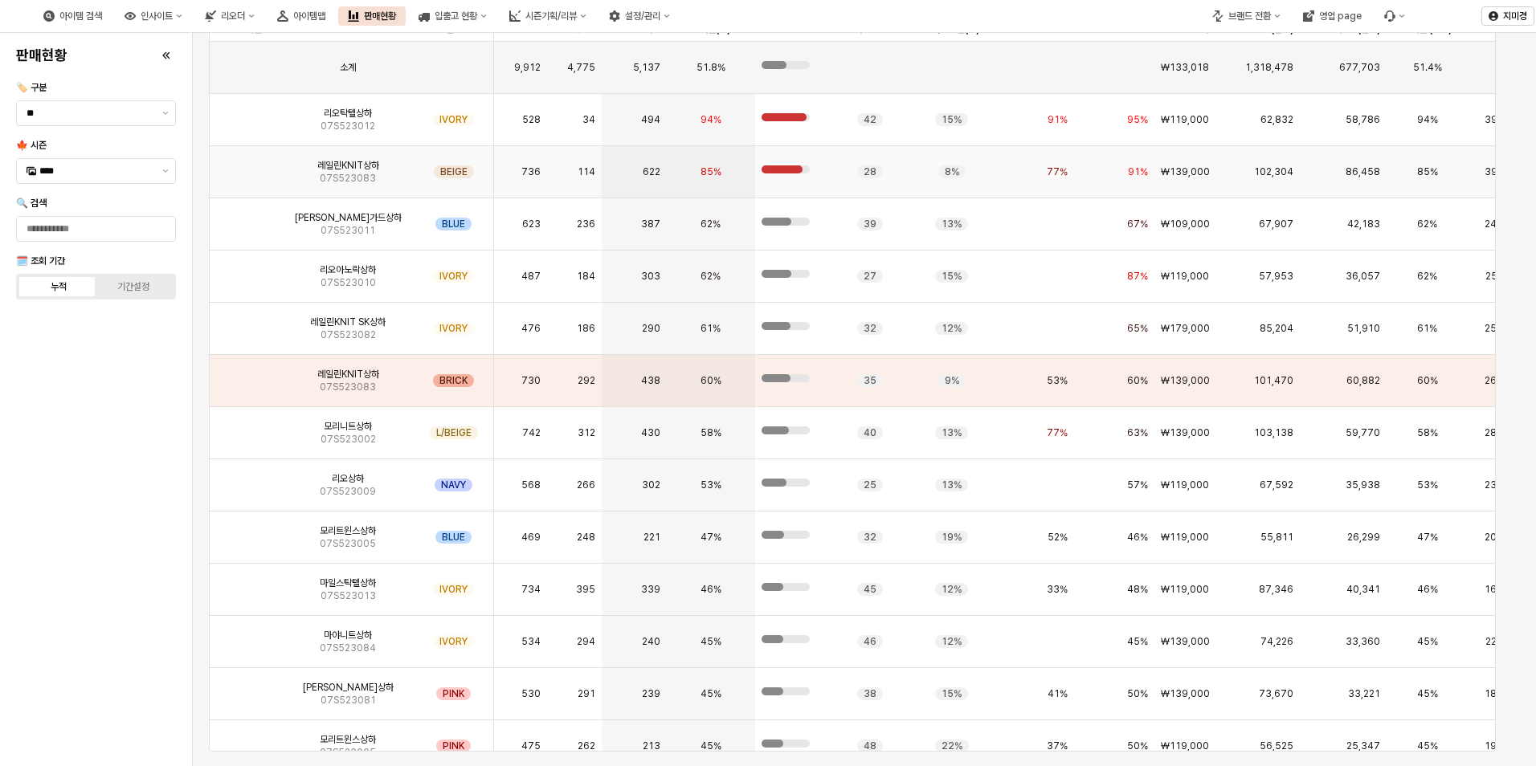
click at [246, 165] on img "App Frame" at bounding box center [246, 165] width 0 height 0
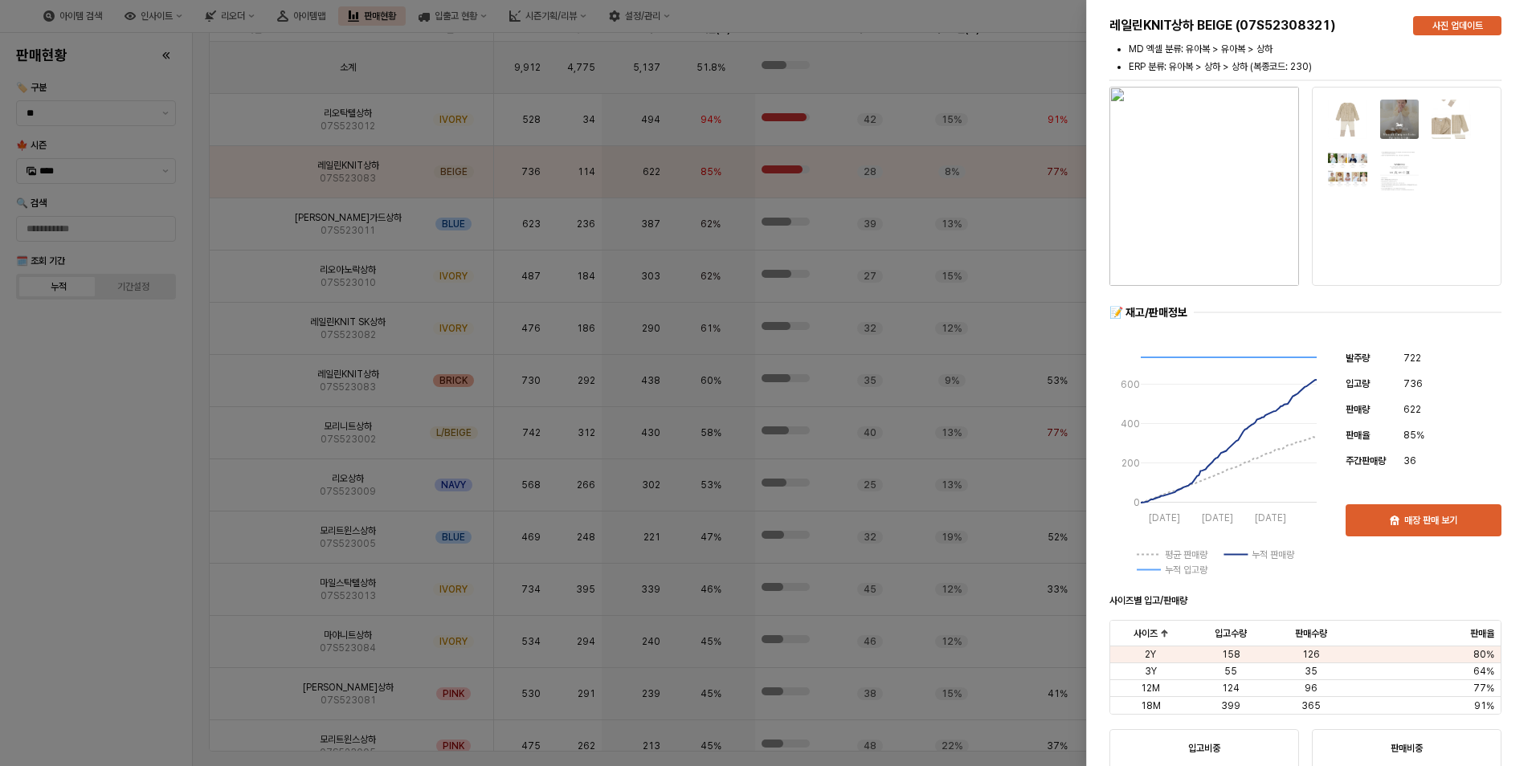
click at [131, 492] on div at bounding box center [768, 383] width 1536 height 766
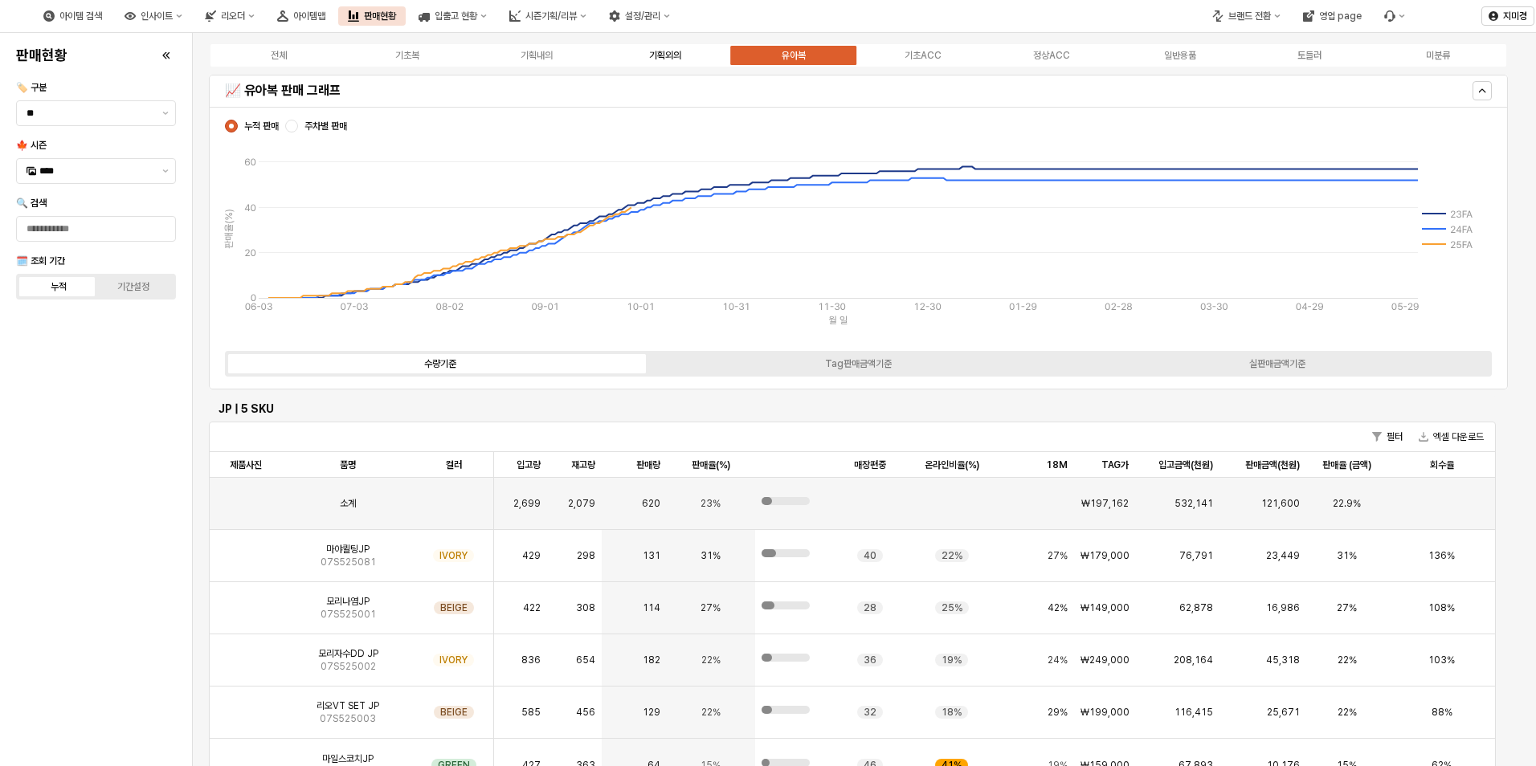
click at [680, 59] on div "기획외의" at bounding box center [665, 55] width 32 height 11
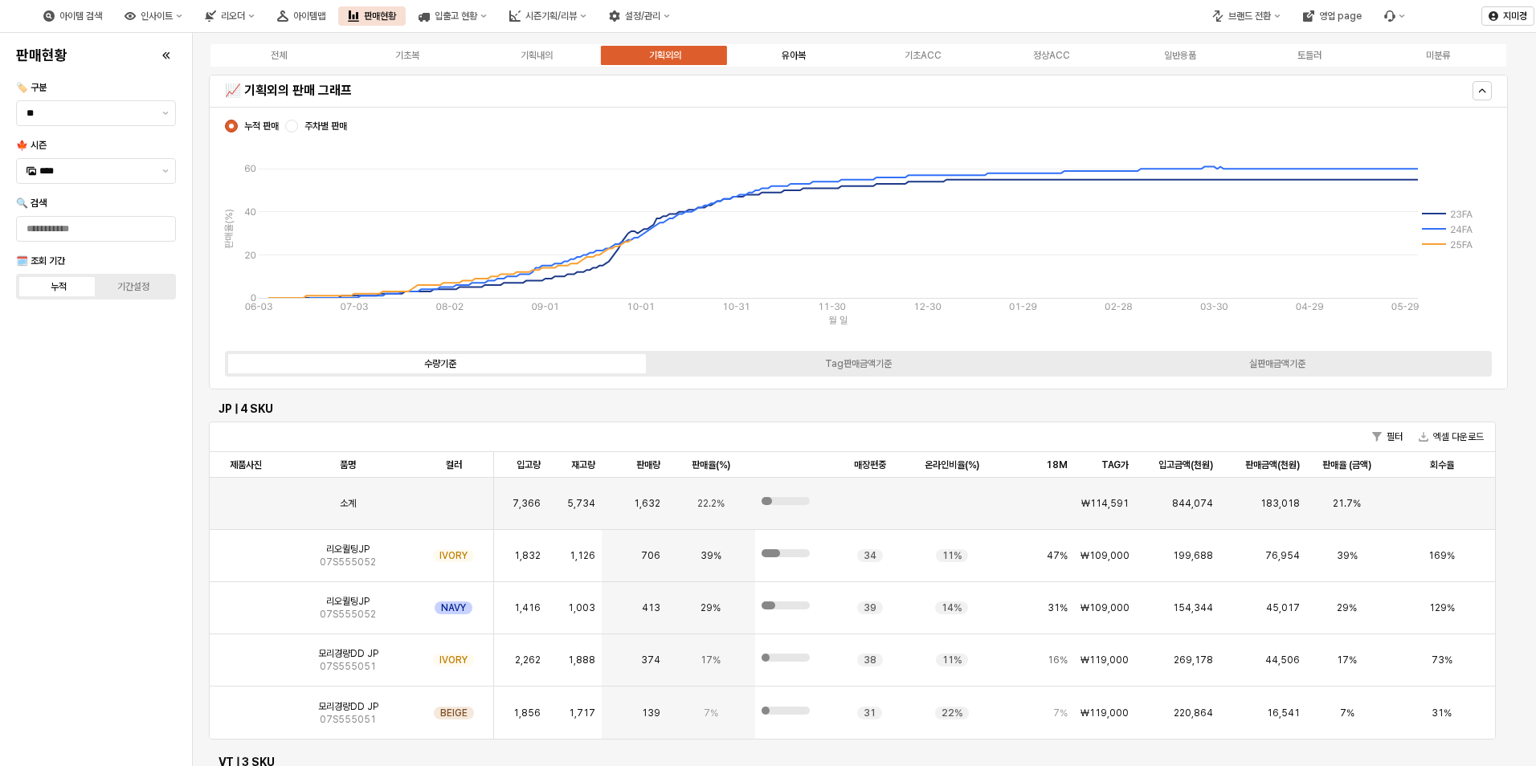
click at [794, 56] on div "유아복" at bounding box center [794, 55] width 24 height 11
